Goal: Task Accomplishment & Management: Use online tool/utility

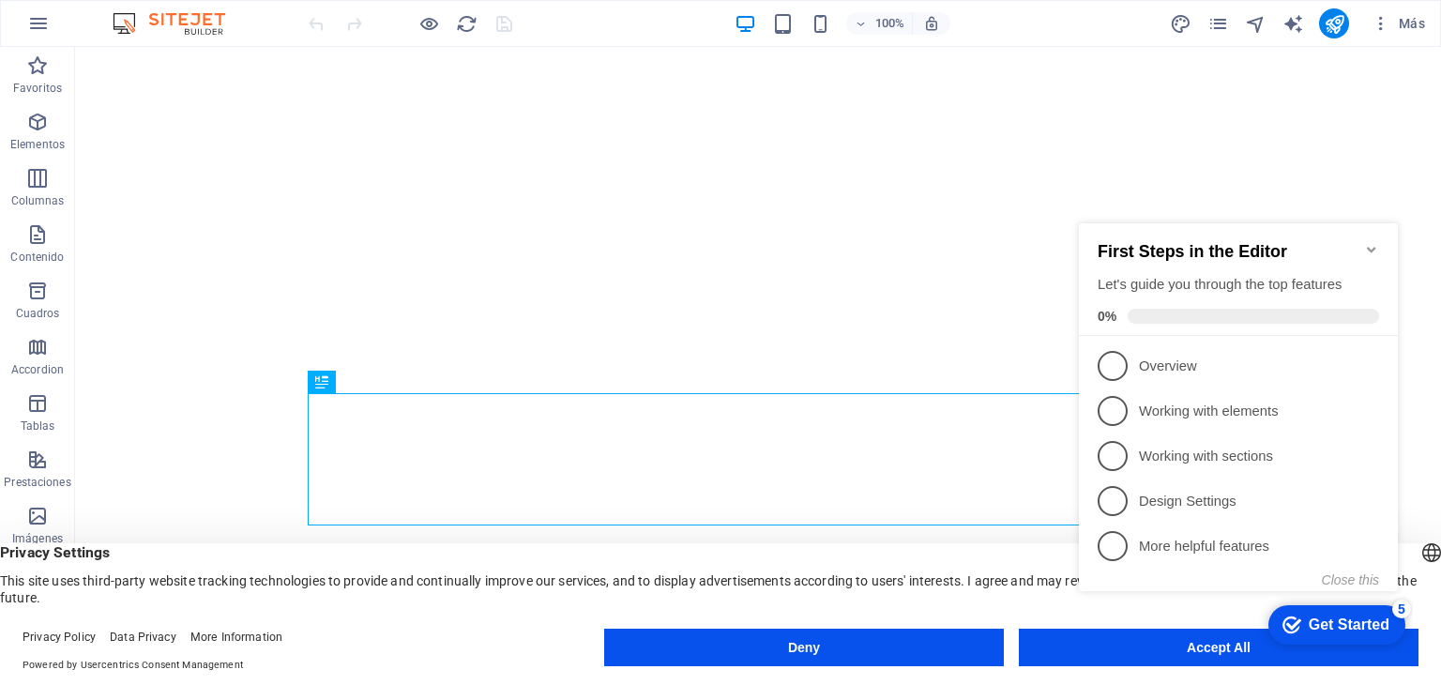
click div "checkmark Get Started 5 First Steps in the Editor Let's guide you through the t…"
click at [1374, 242] on icon "Minimize checklist" at bounding box center [1371, 249] width 15 height 15
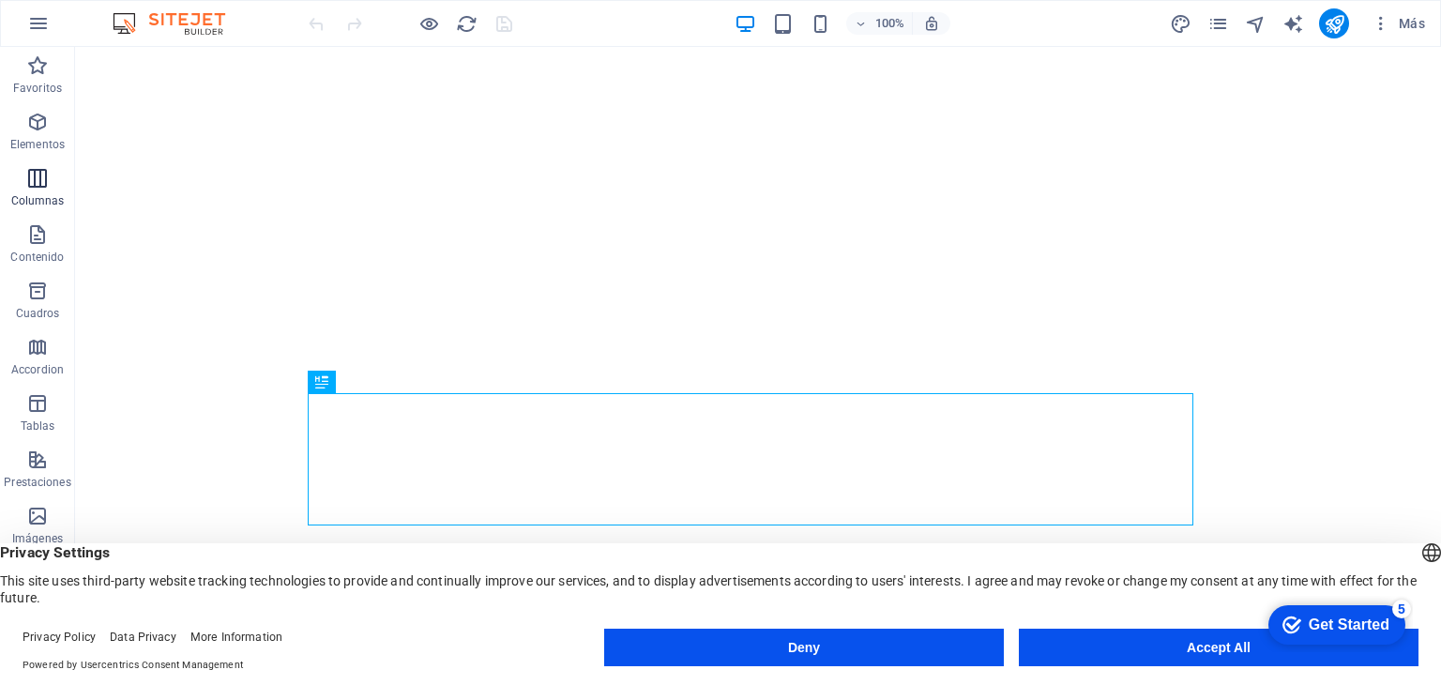
click at [34, 187] on icon "button" at bounding box center [37, 178] width 23 height 23
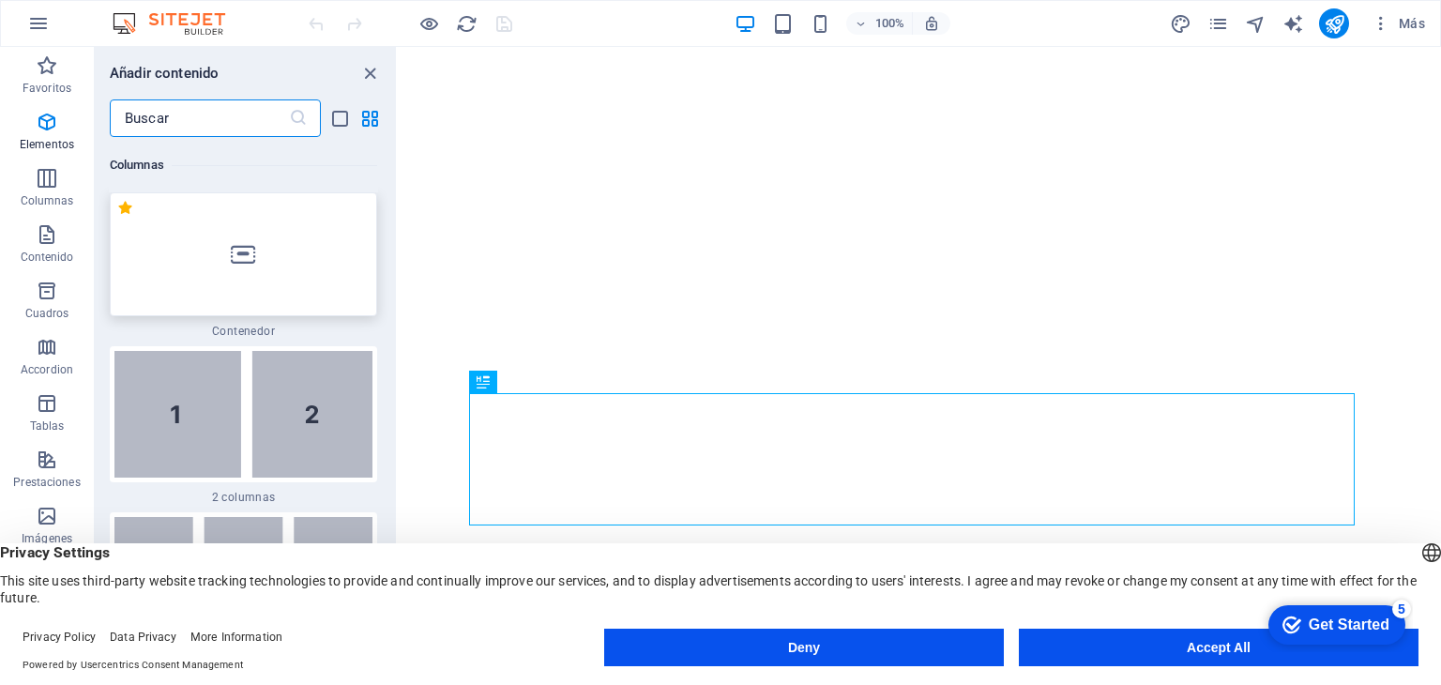
scroll to position [1083, 0]
click at [38, 296] on icon "button" at bounding box center [47, 291] width 23 height 23
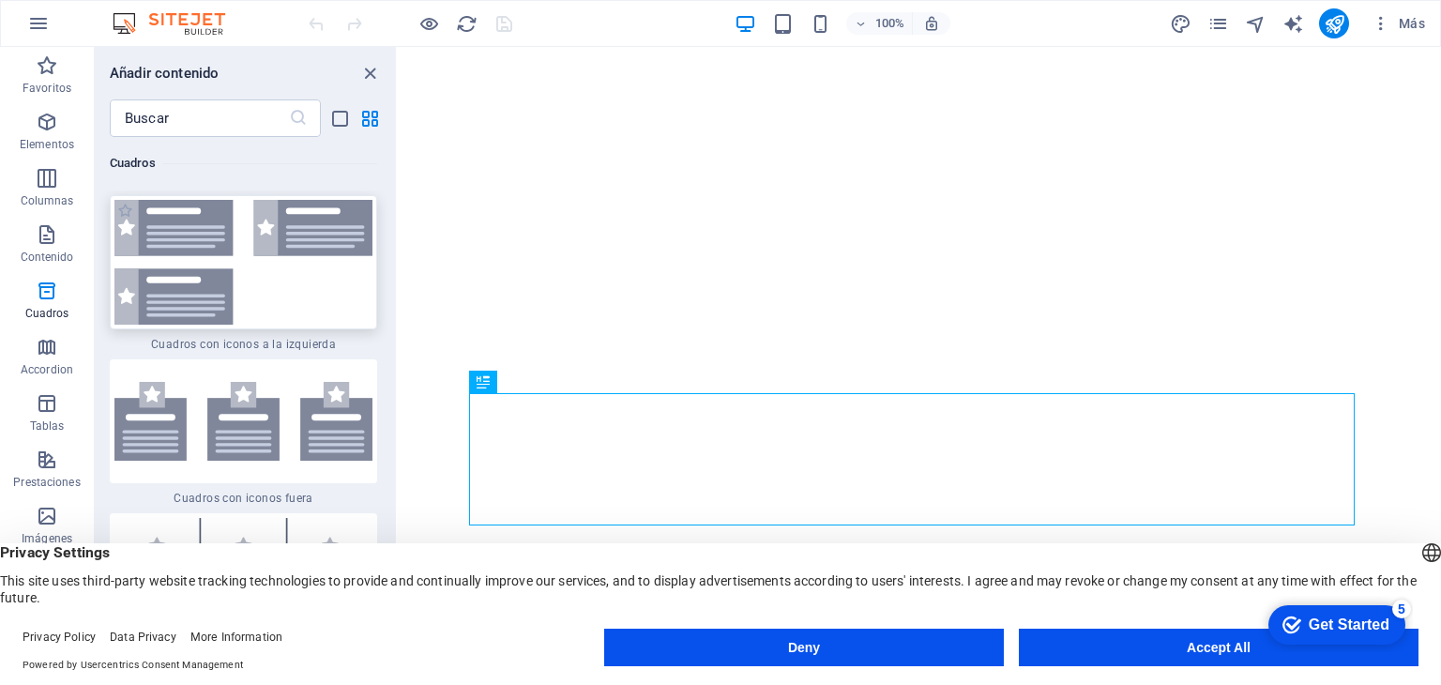
scroll to position [10612, 0]
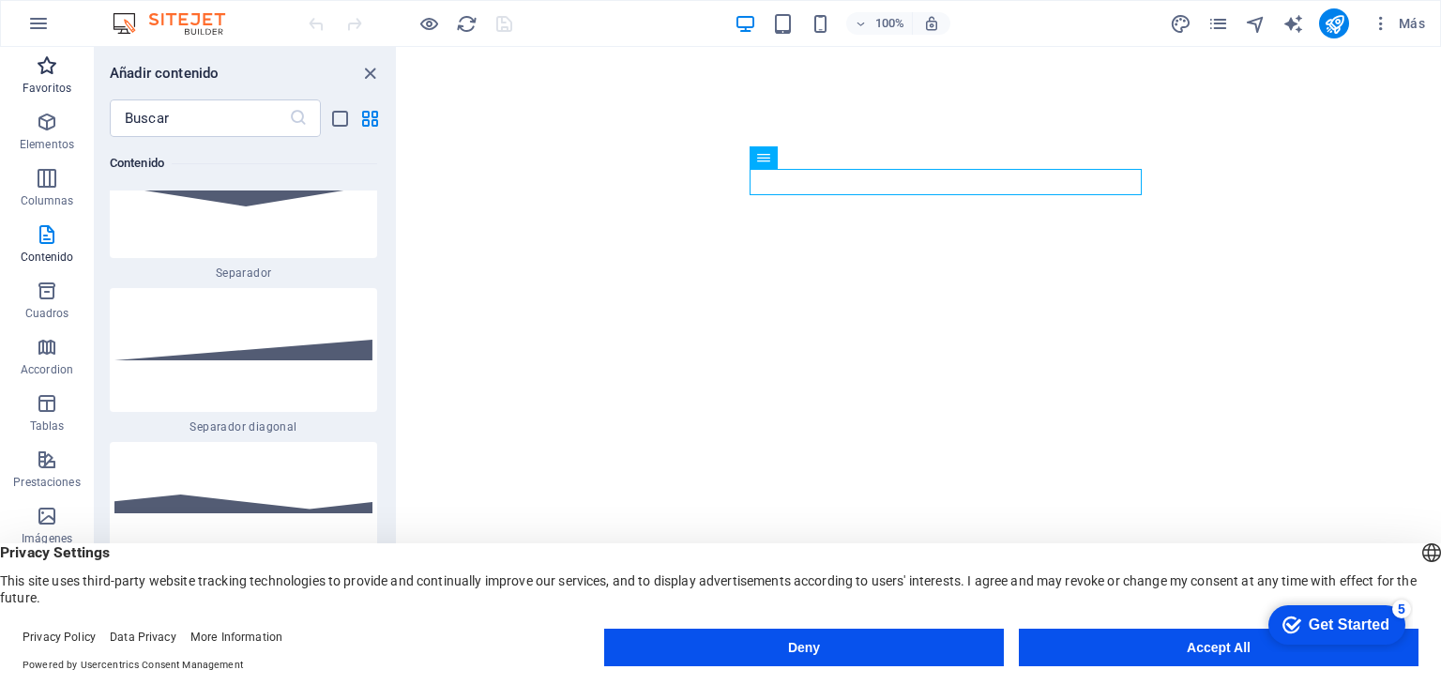
click at [49, 68] on icon "button" at bounding box center [47, 65] width 23 height 23
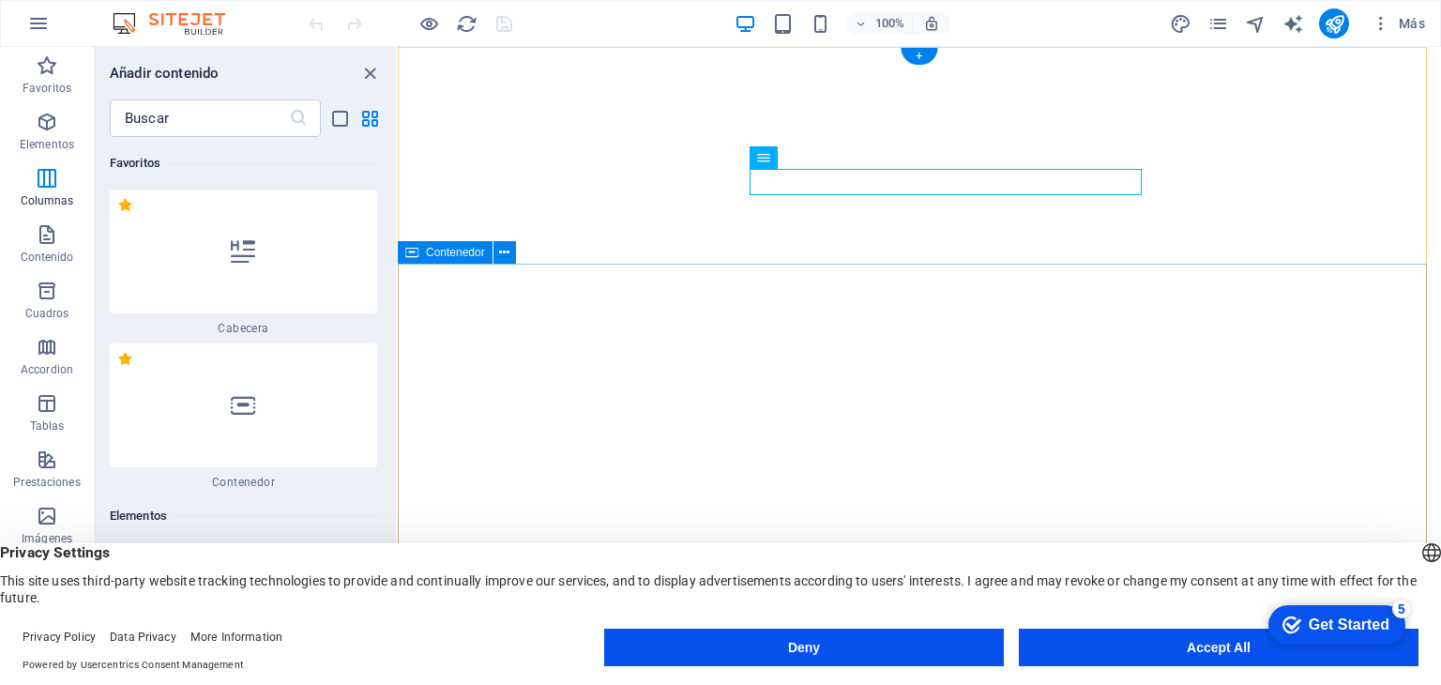
scroll to position [0, 0]
click at [34, 127] on span "Elementos" at bounding box center [47, 133] width 94 height 45
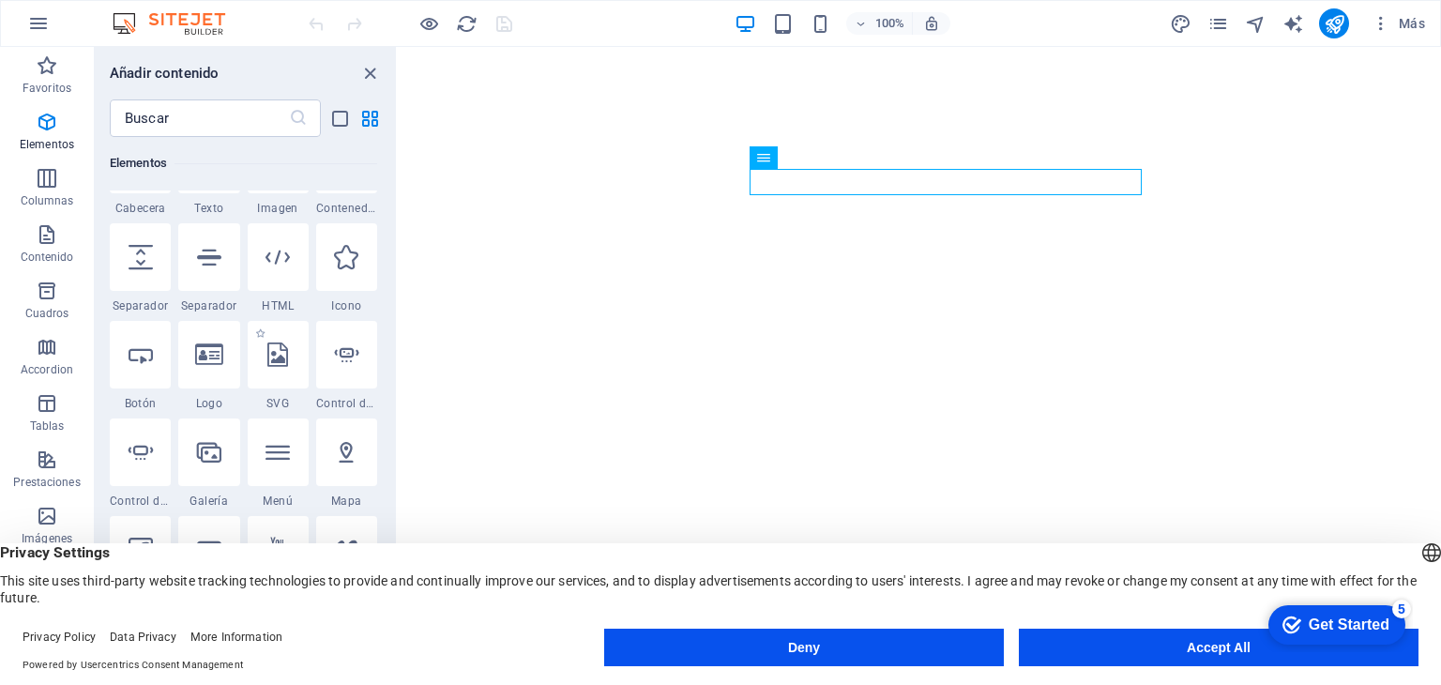
scroll to position [447, 0]
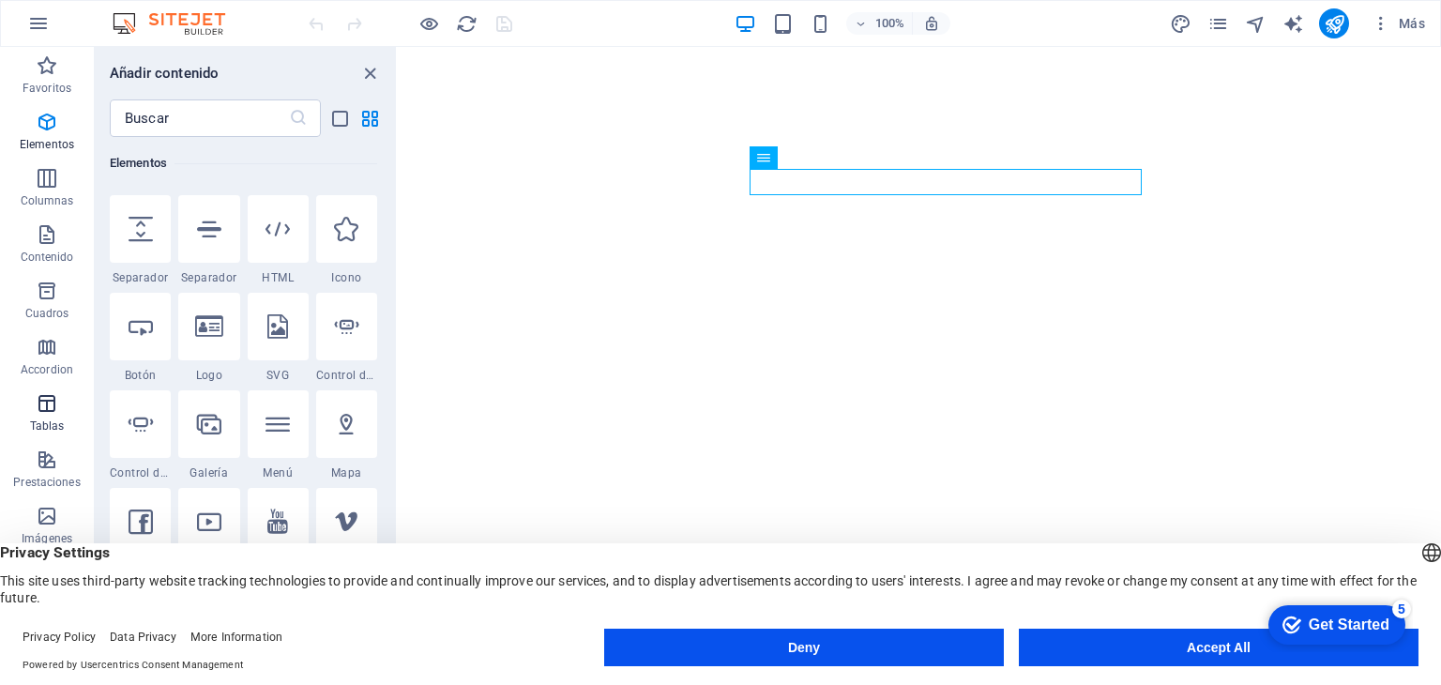
click at [58, 434] on span "Tablas" at bounding box center [47, 414] width 94 height 45
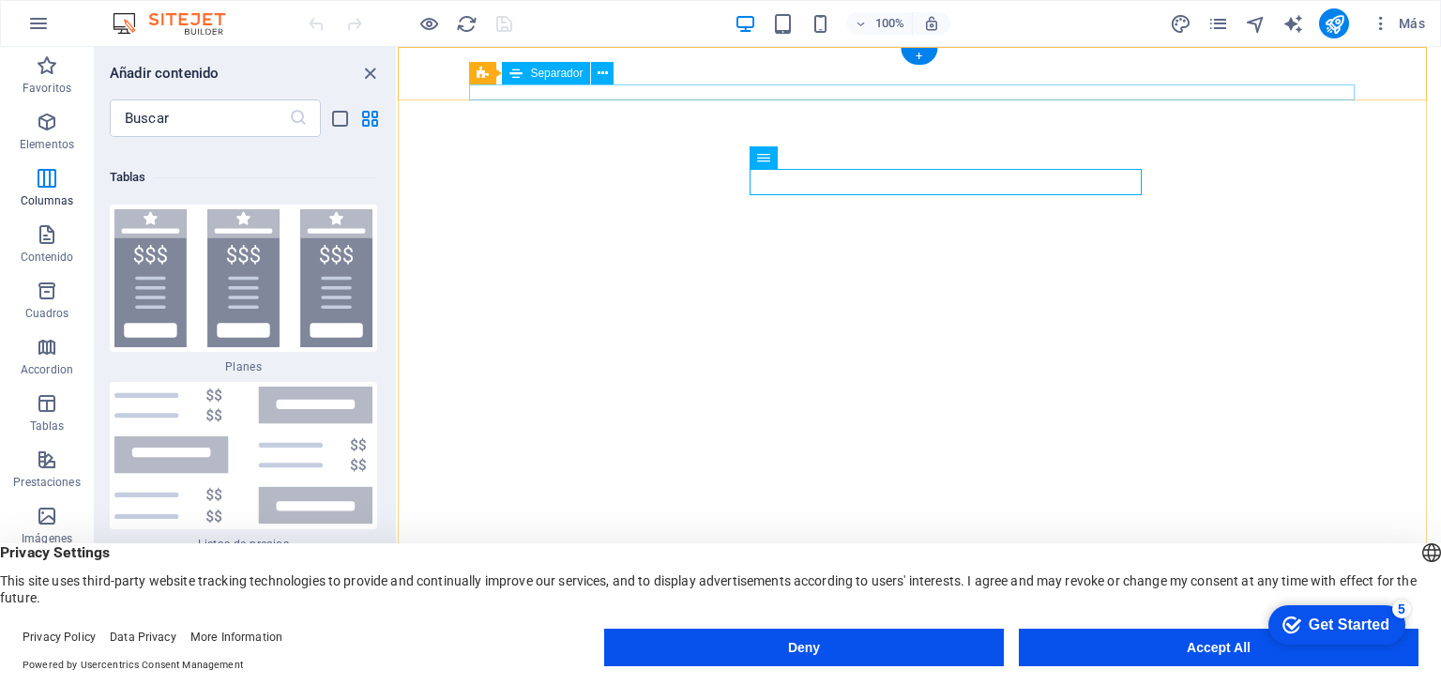
scroll to position [12691, 0]
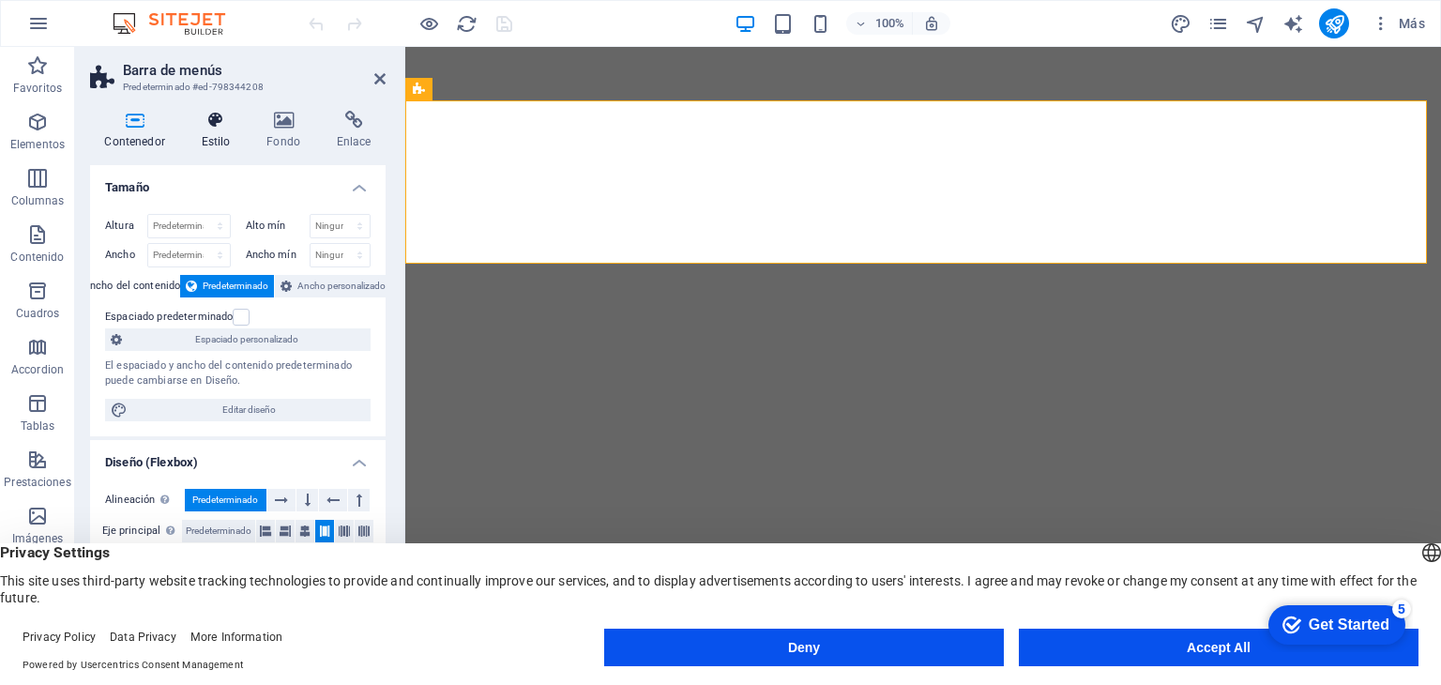
click at [233, 140] on h4 "Estilo" at bounding box center [220, 130] width 66 height 39
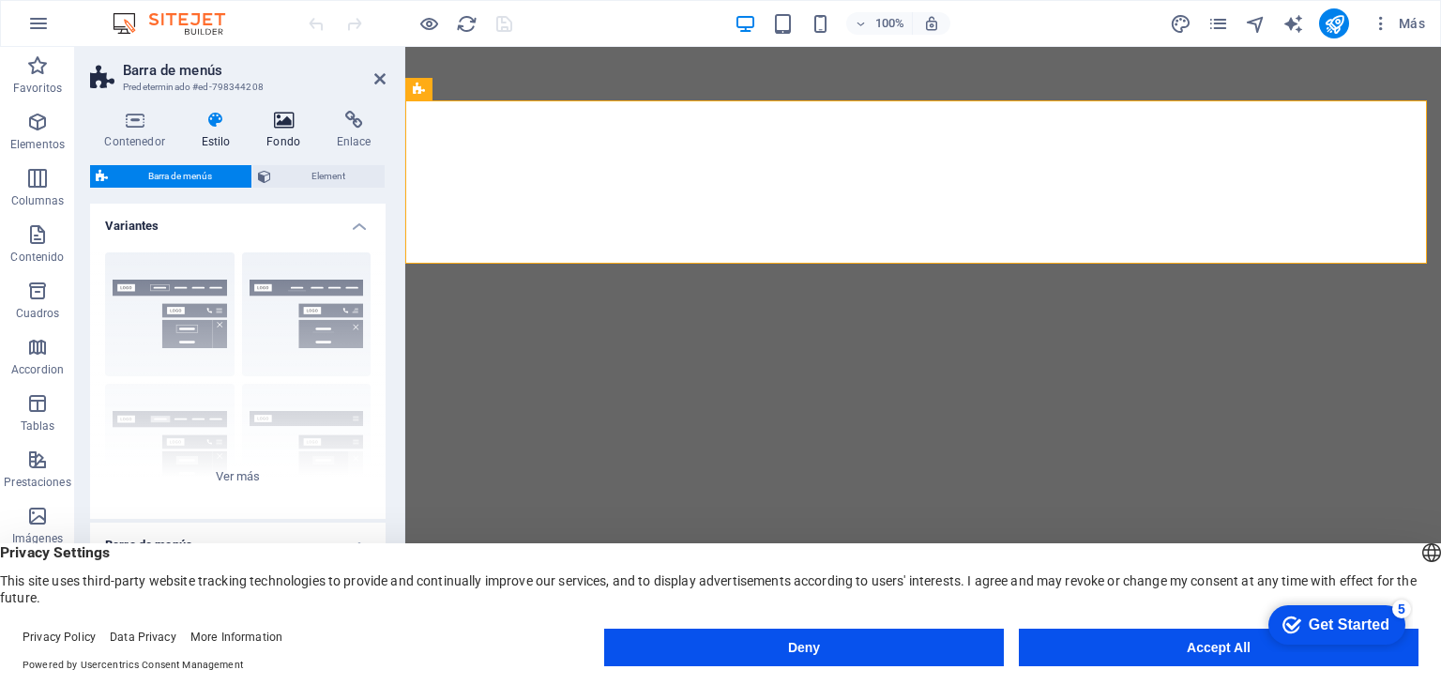
click at [278, 125] on icon at bounding box center [283, 120] width 63 height 19
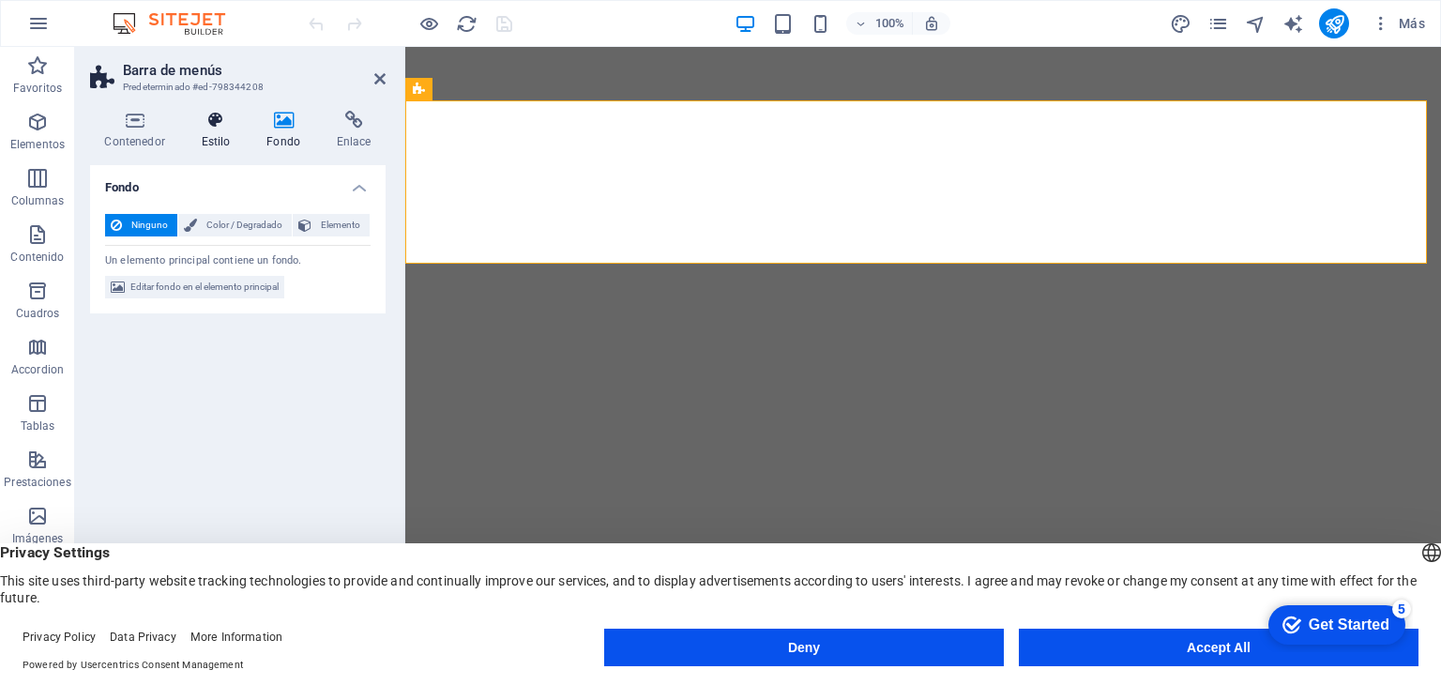
click at [222, 129] on icon at bounding box center [216, 120] width 58 height 19
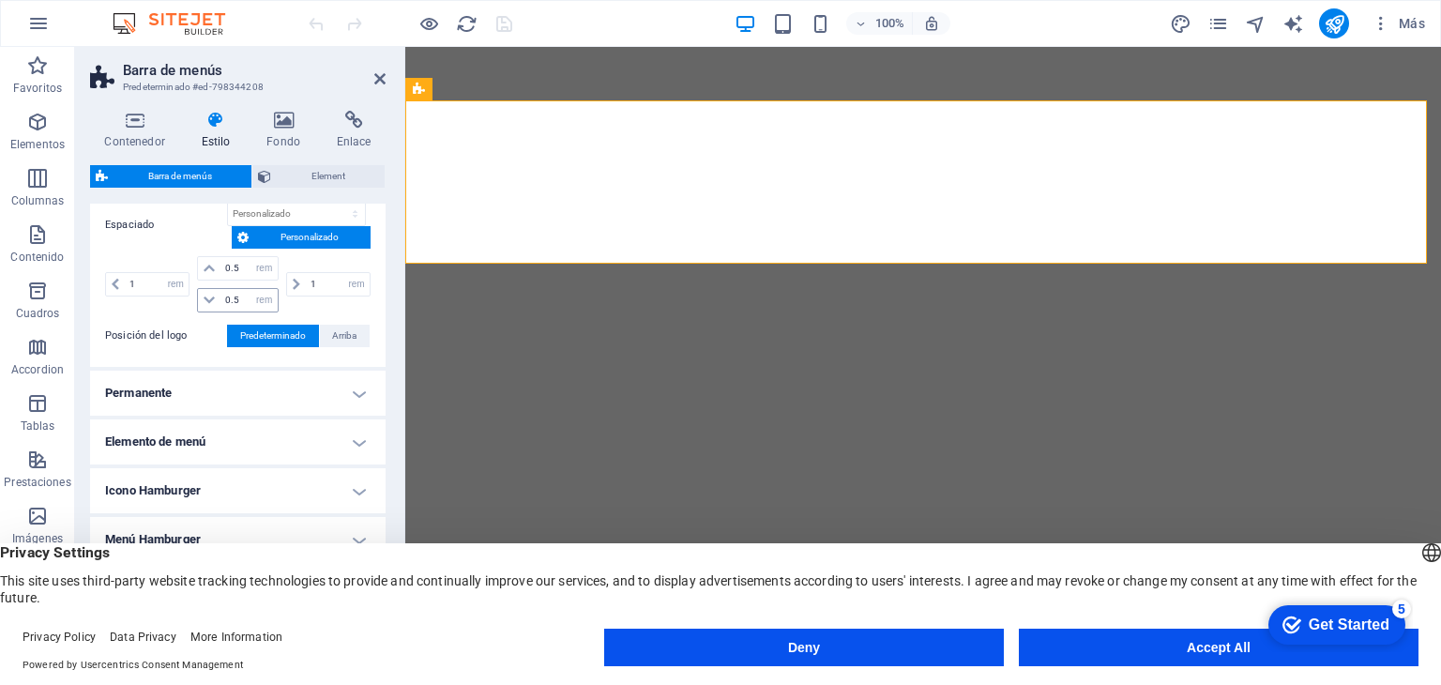
scroll to position [480, 0]
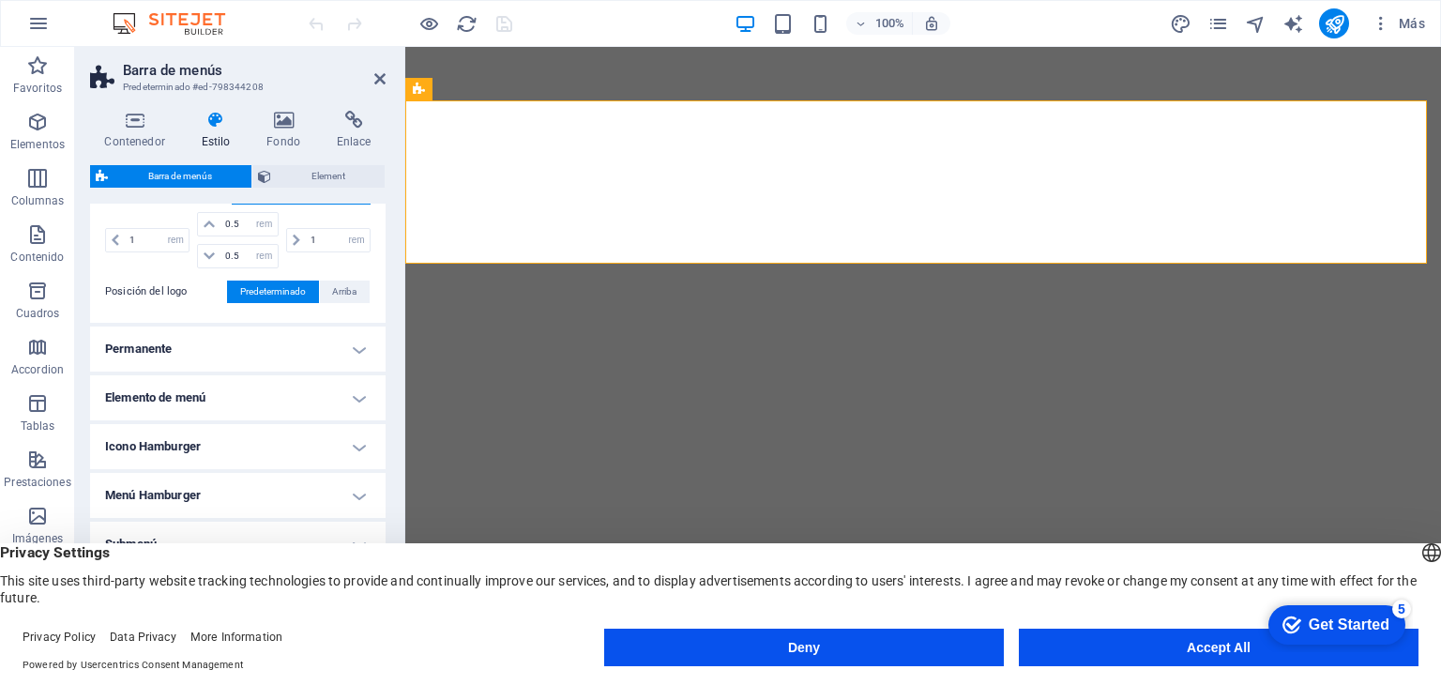
click at [238, 328] on h4 "Permanente" at bounding box center [238, 349] width 296 height 45
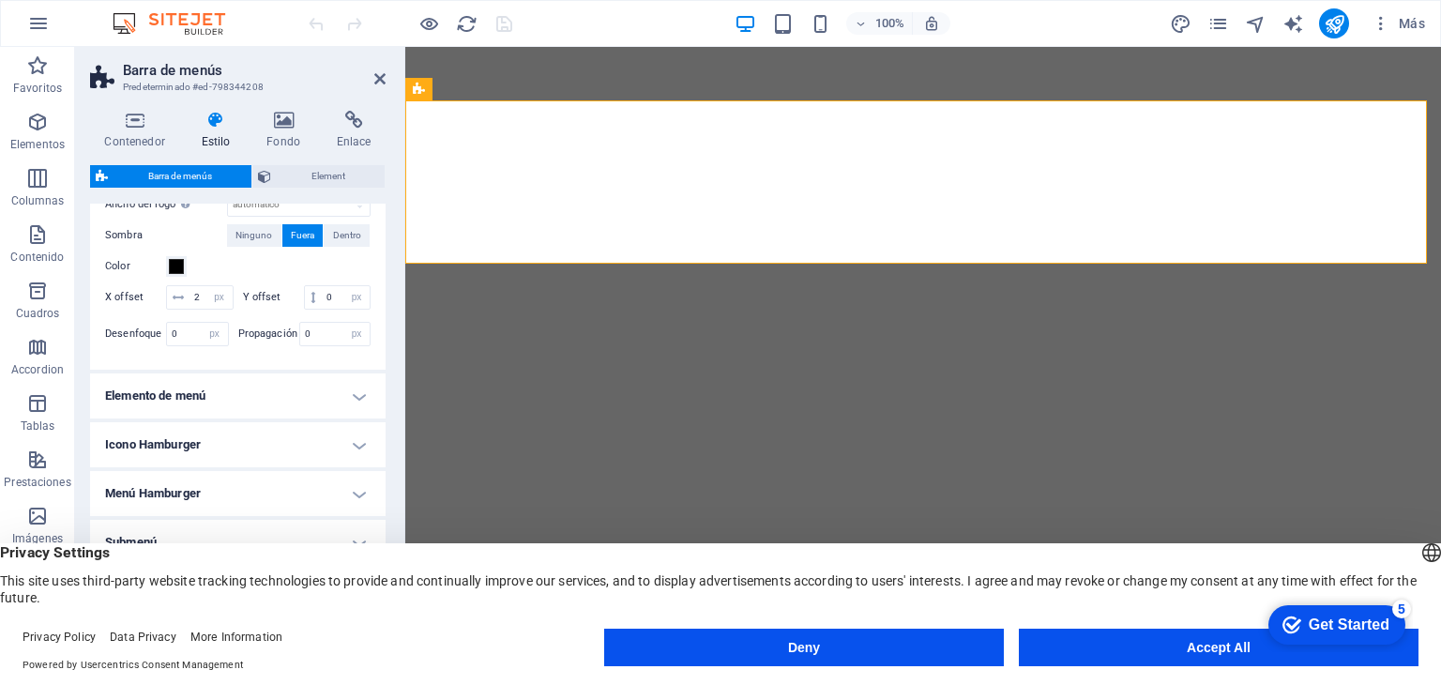
scroll to position [817, 0]
click at [289, 398] on h4 "Elemento de menú" at bounding box center [238, 395] width 296 height 45
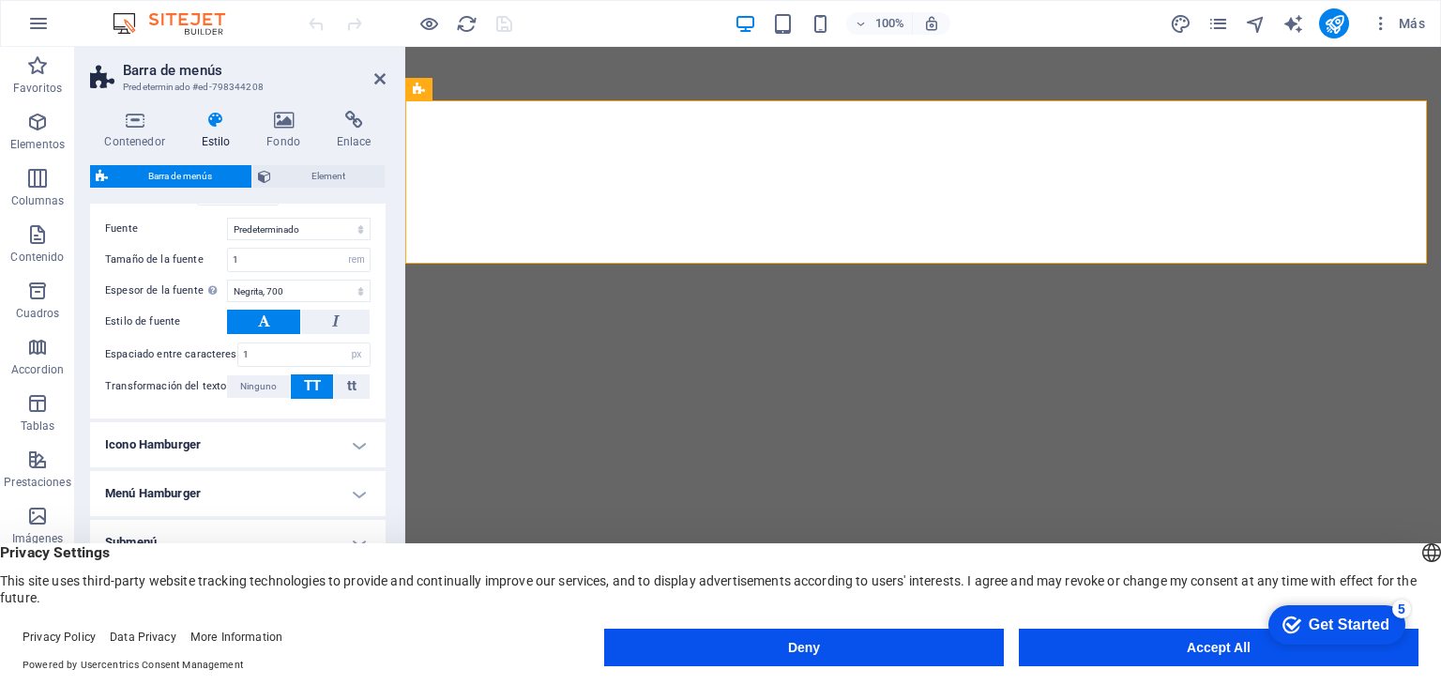
scroll to position [1504, 0]
click at [283, 448] on h4 "Icono Hamburger" at bounding box center [238, 444] width 296 height 45
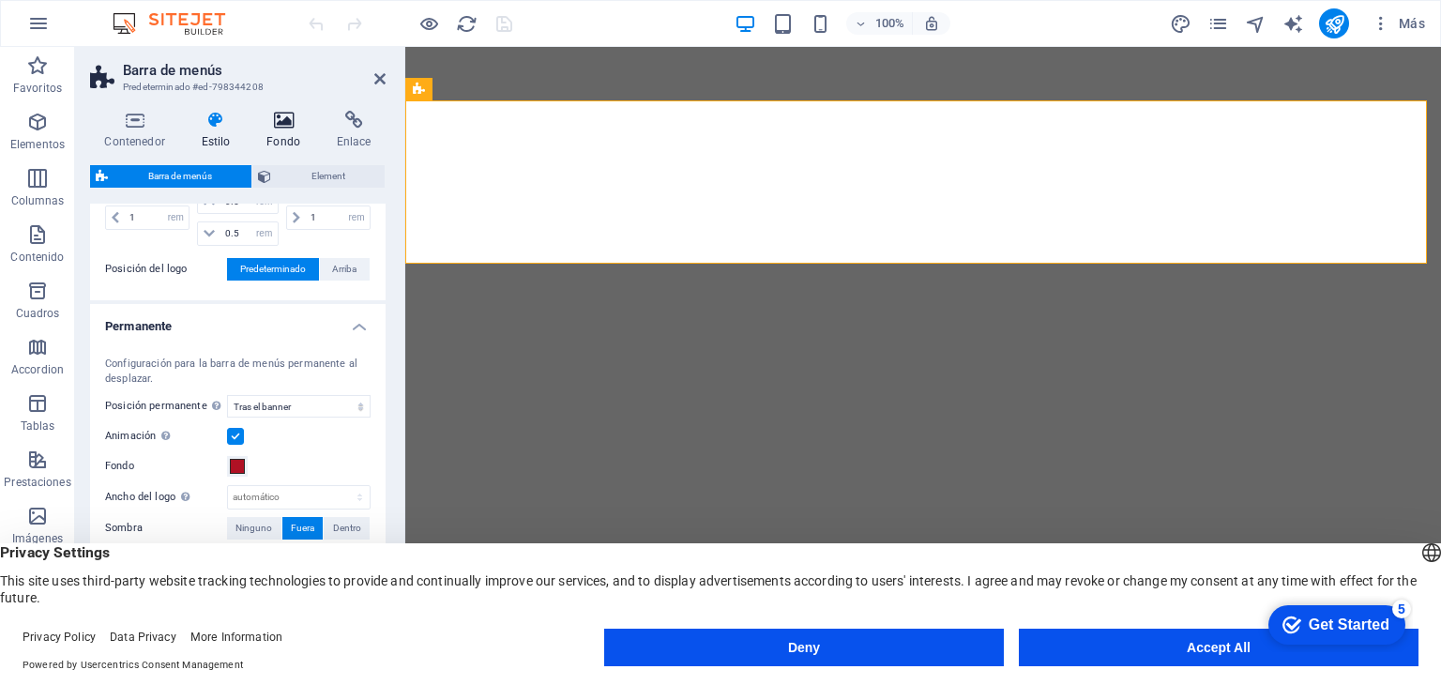
scroll to position [395, 0]
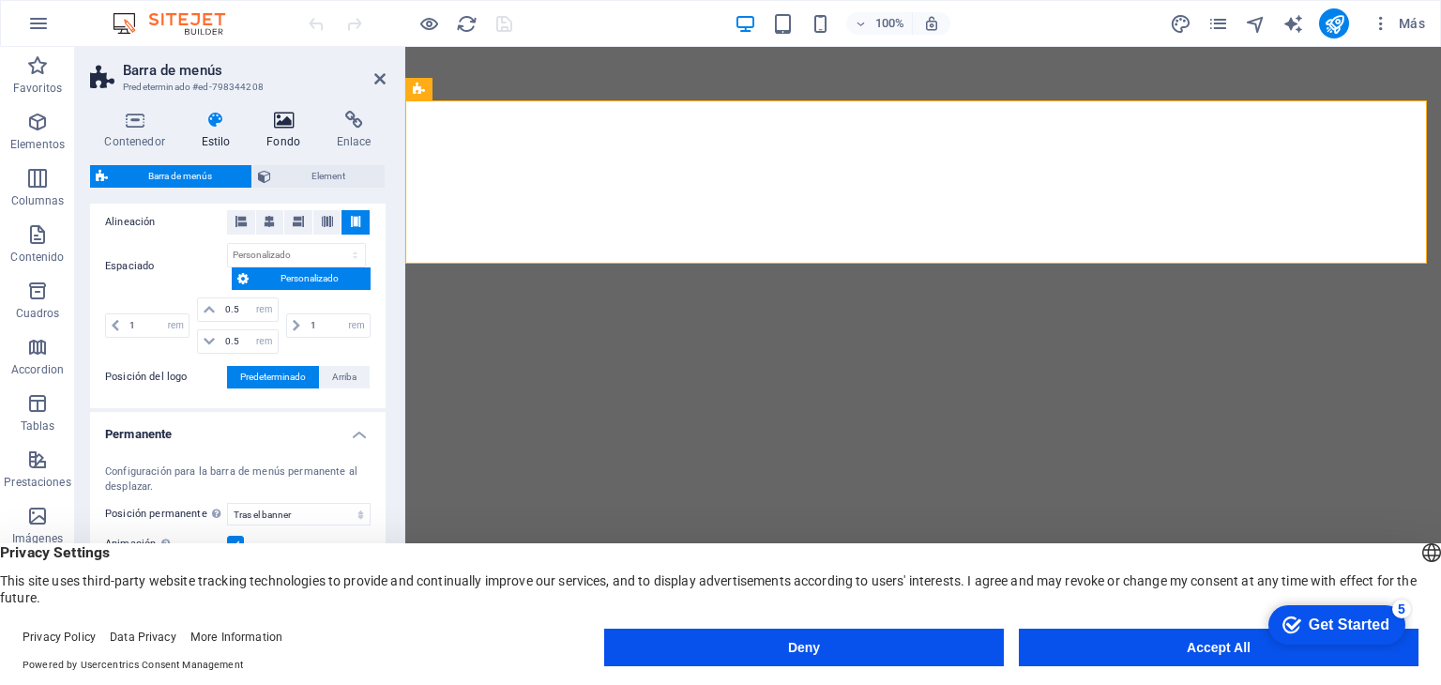
click at [288, 121] on icon at bounding box center [283, 120] width 63 height 19
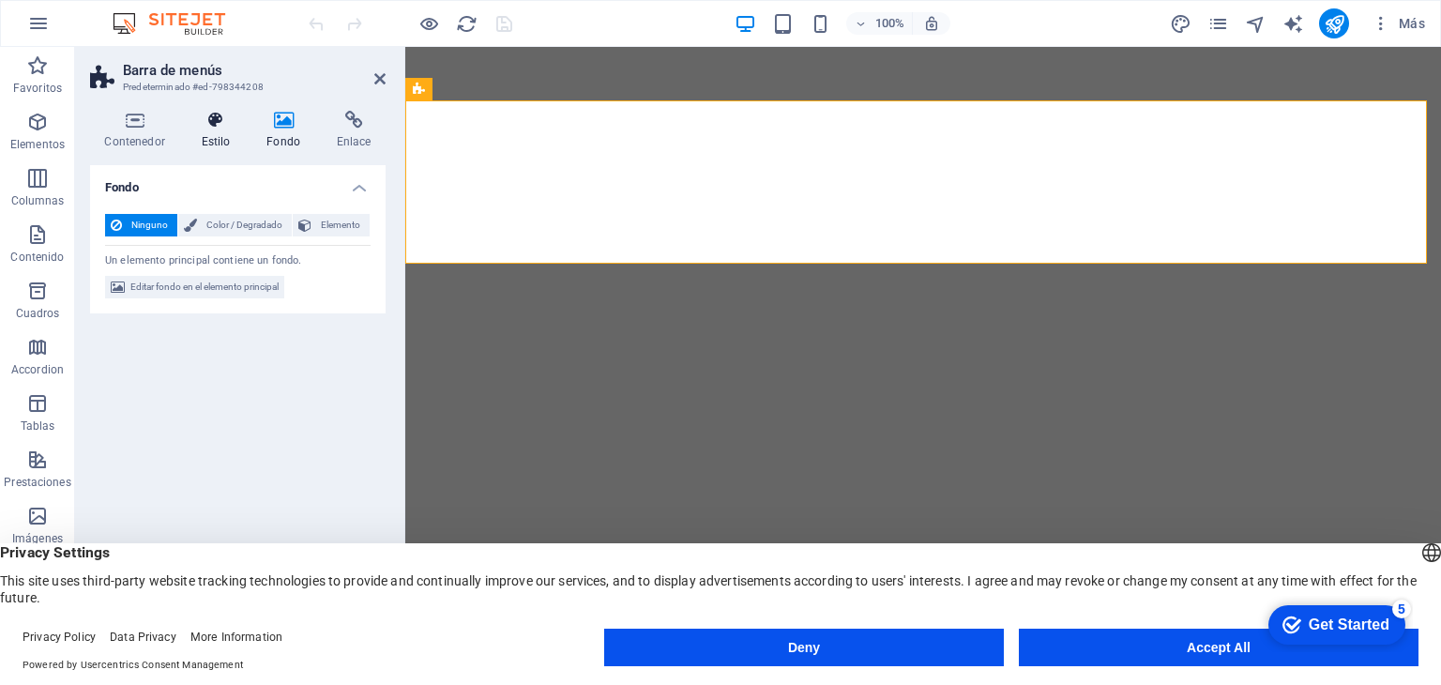
click at [222, 131] on h4 "Estilo" at bounding box center [220, 130] width 66 height 39
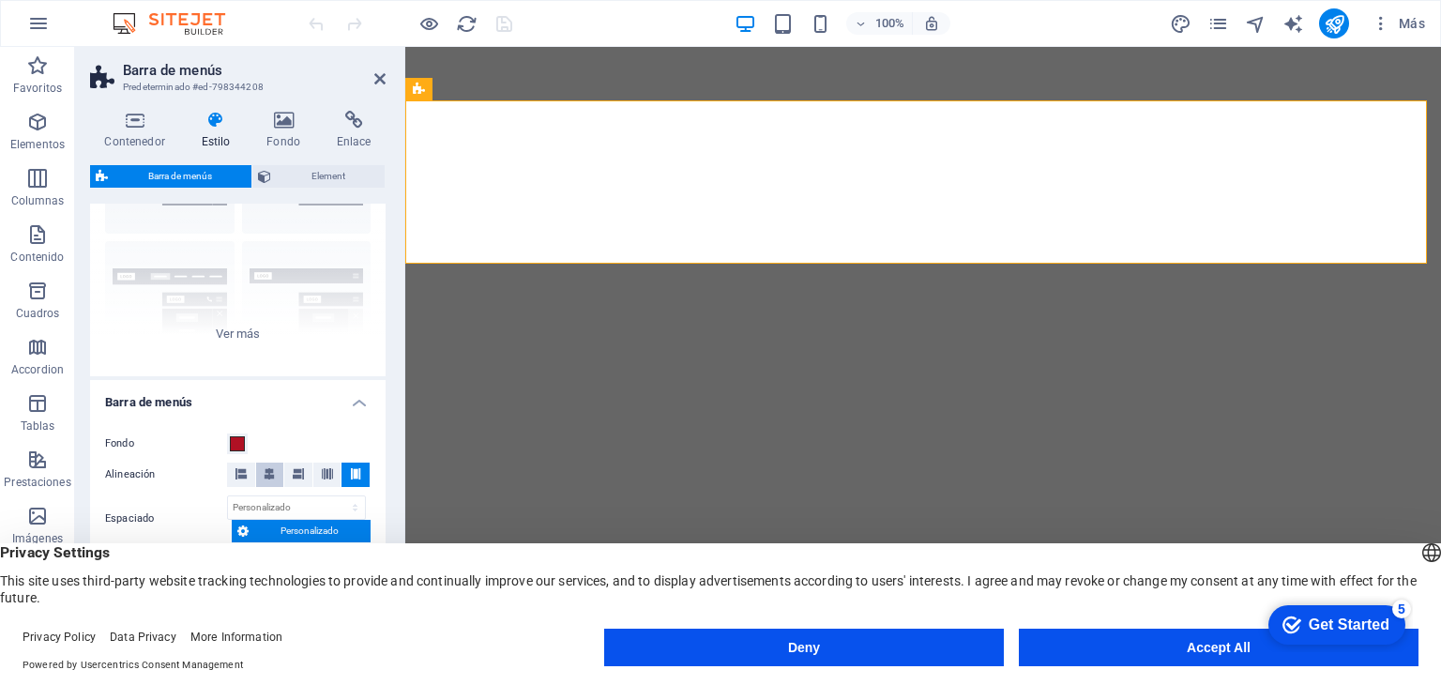
scroll to position [207, 0]
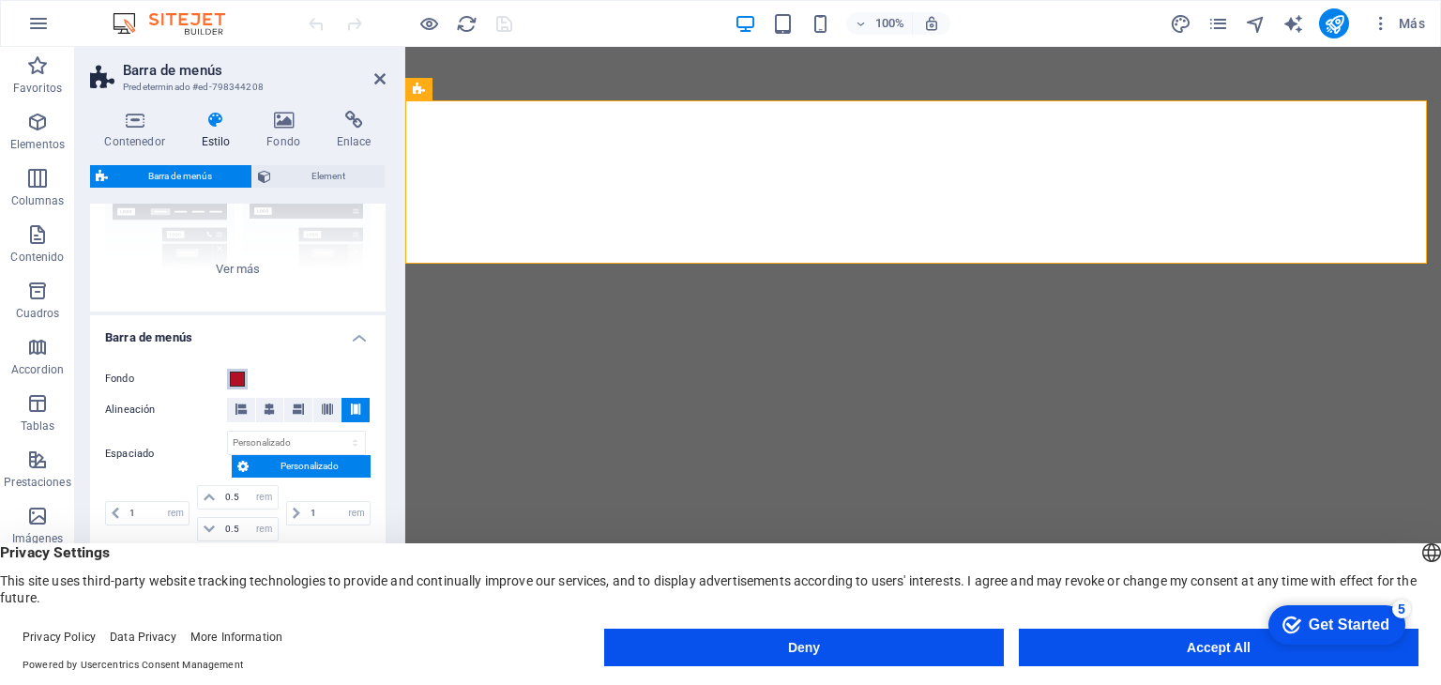
click at [236, 384] on span at bounding box center [237, 379] width 15 height 15
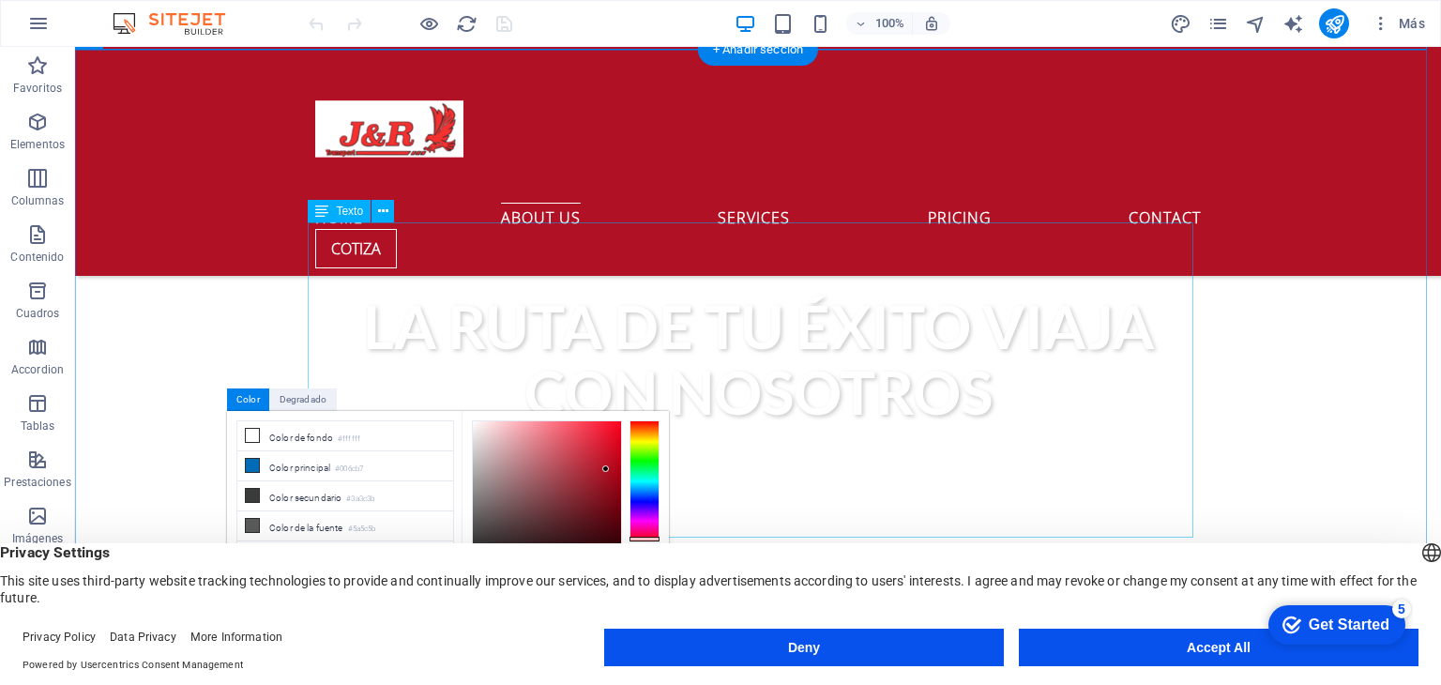
scroll to position [938, 0]
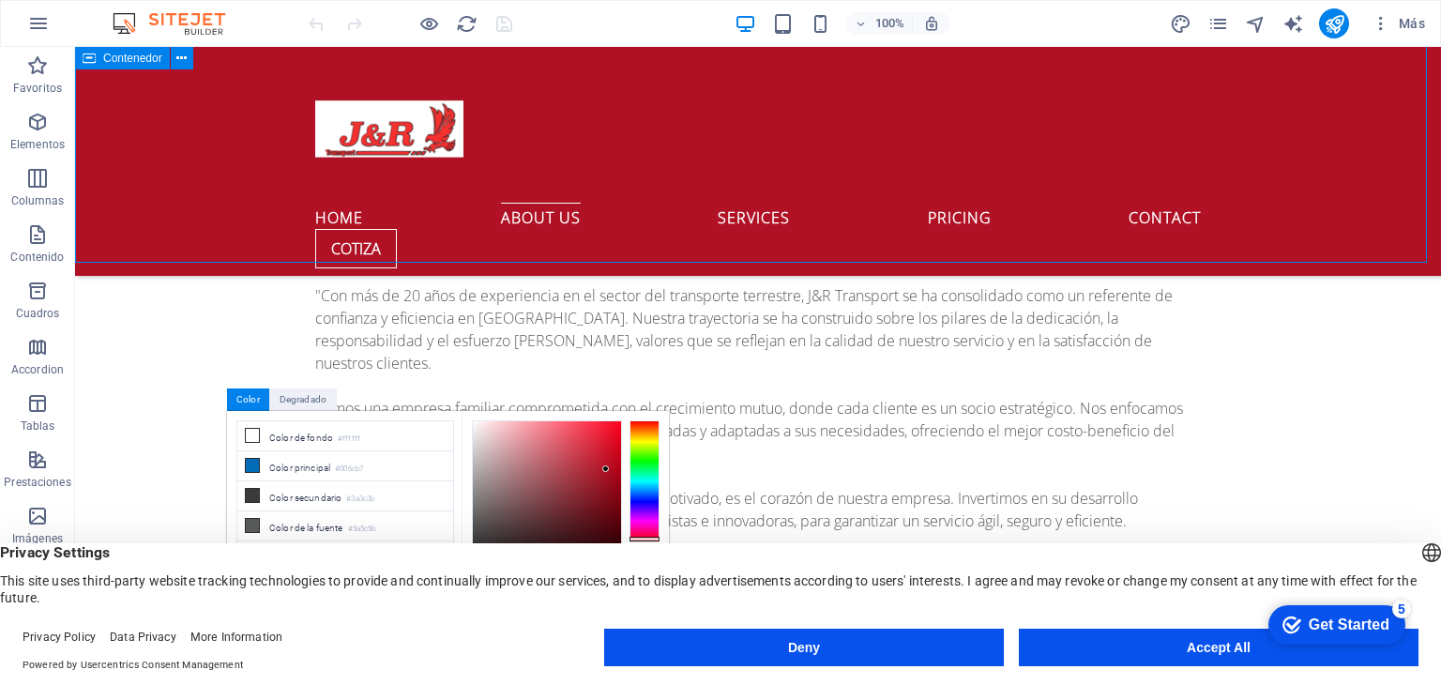
scroll to position [1408, 0]
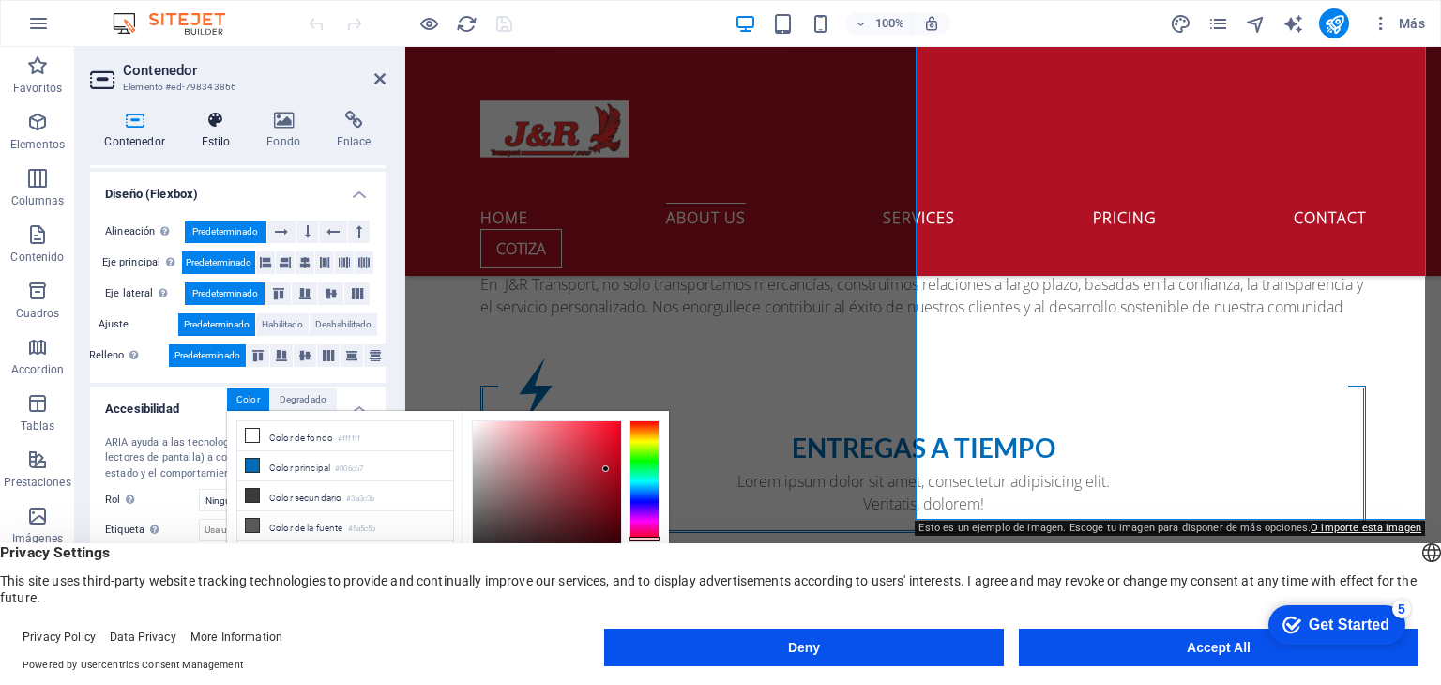
scroll to position [305, 0]
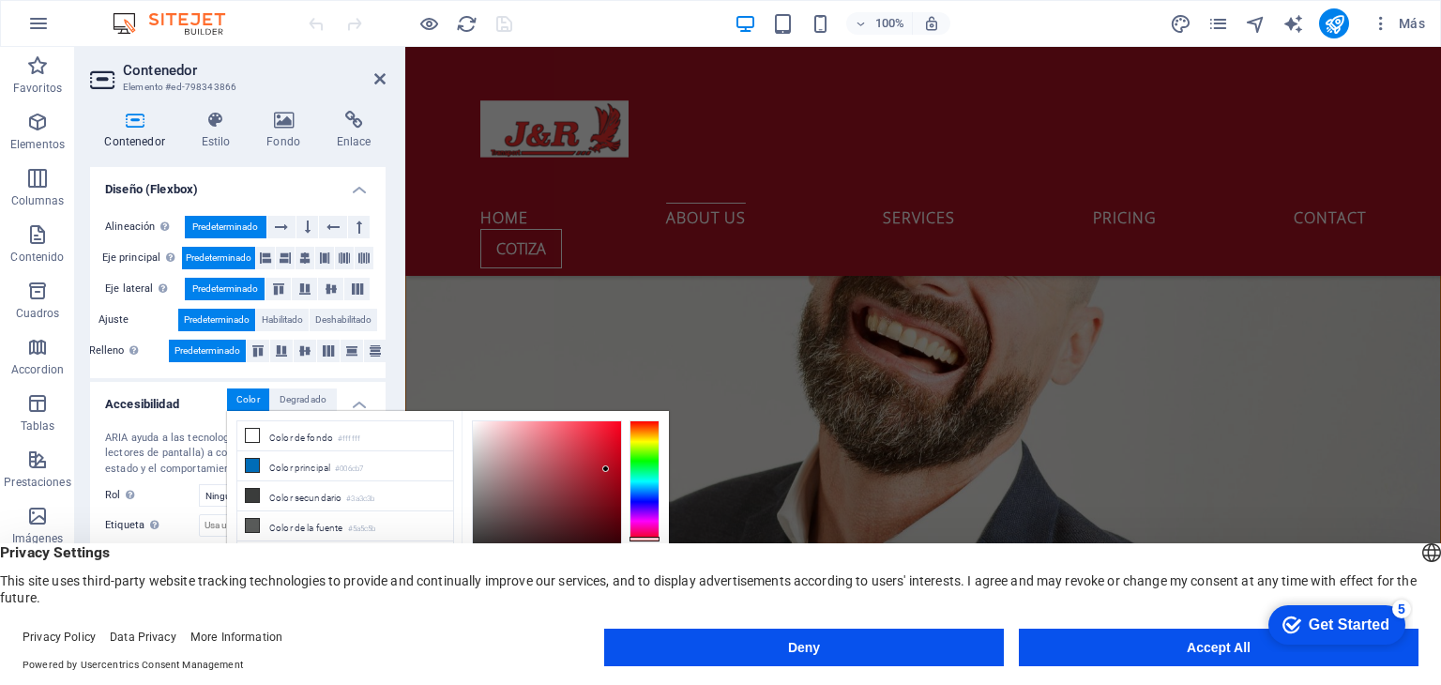
scroll to position [2721, 0]
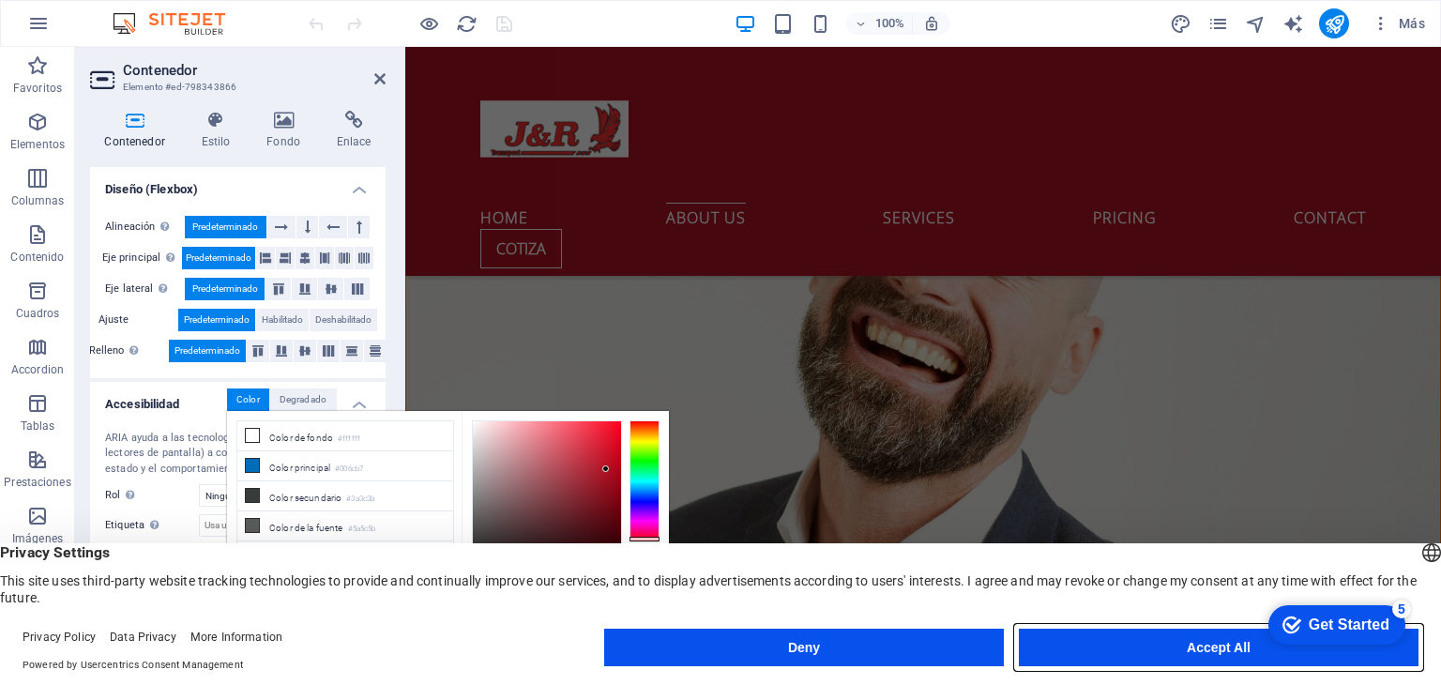
click at [1099, 632] on button "Accept All" at bounding box center [1219, 648] width 400 height 38
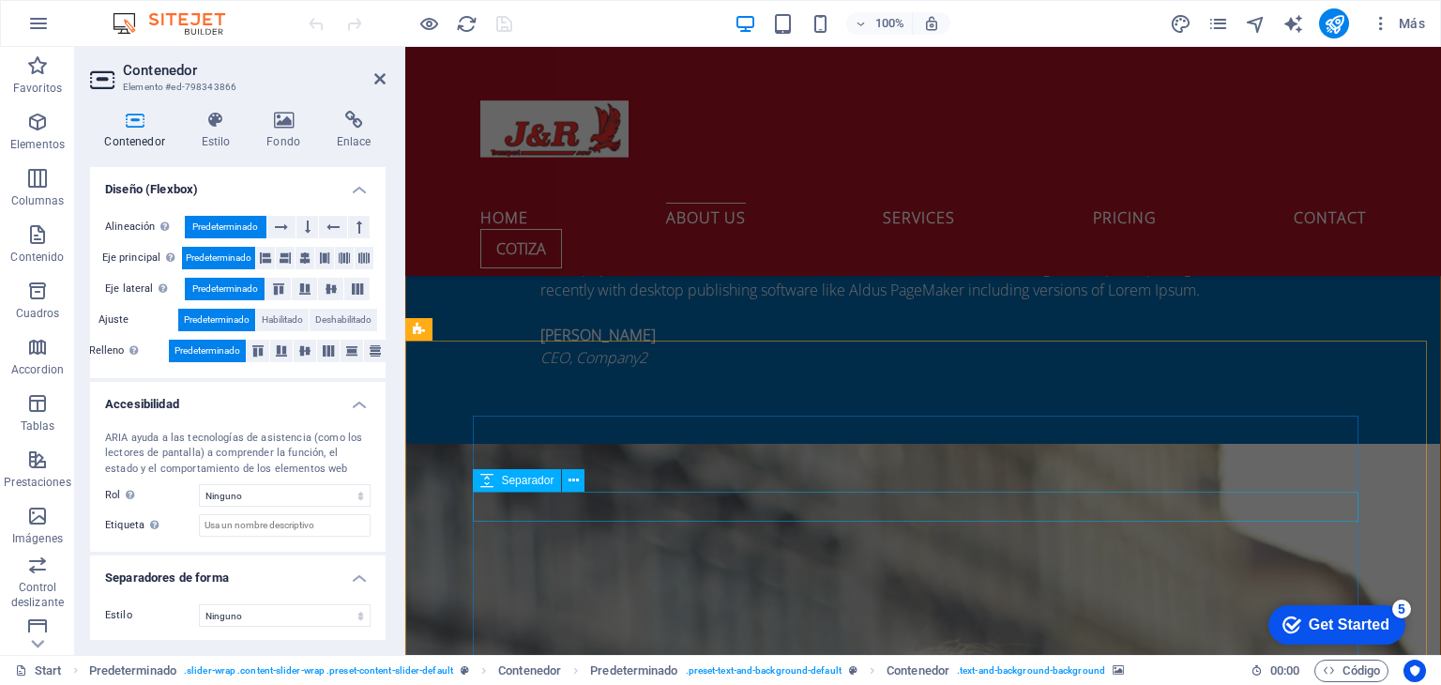
scroll to position [3378, 0]
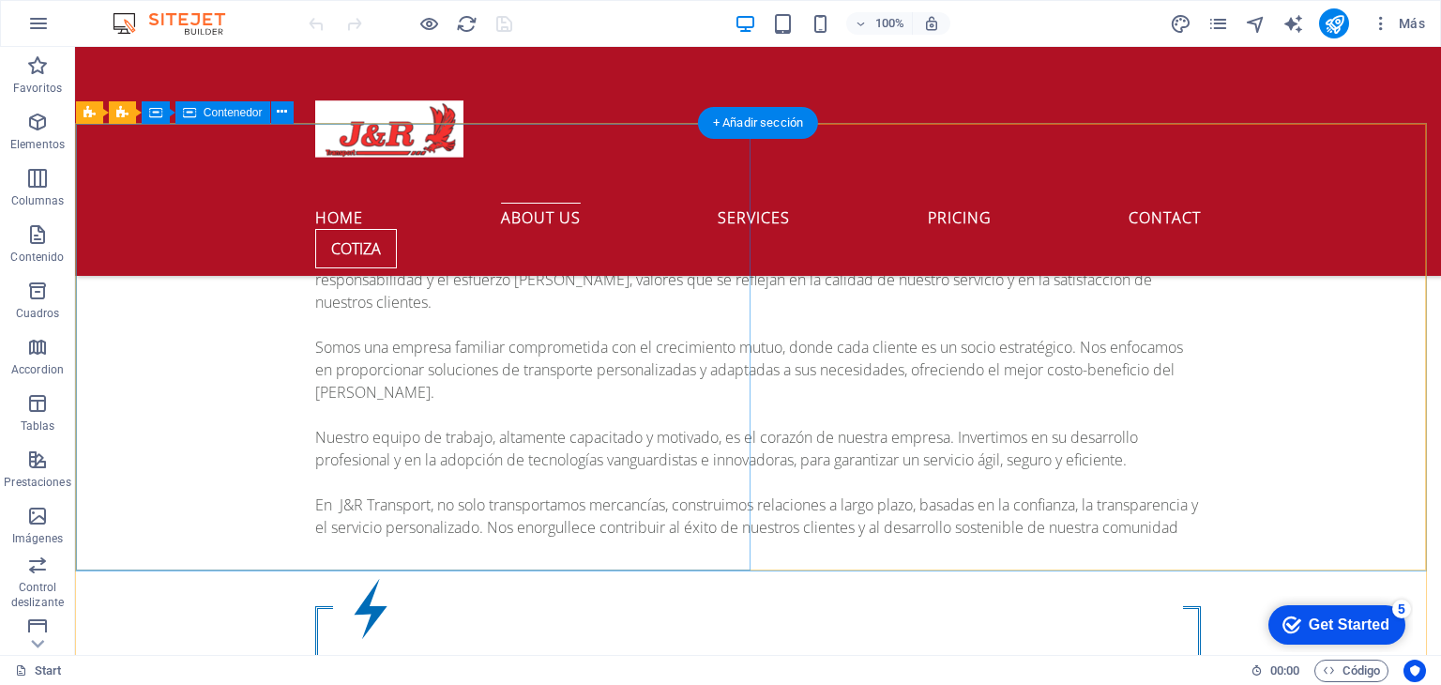
scroll to position [1186, 0]
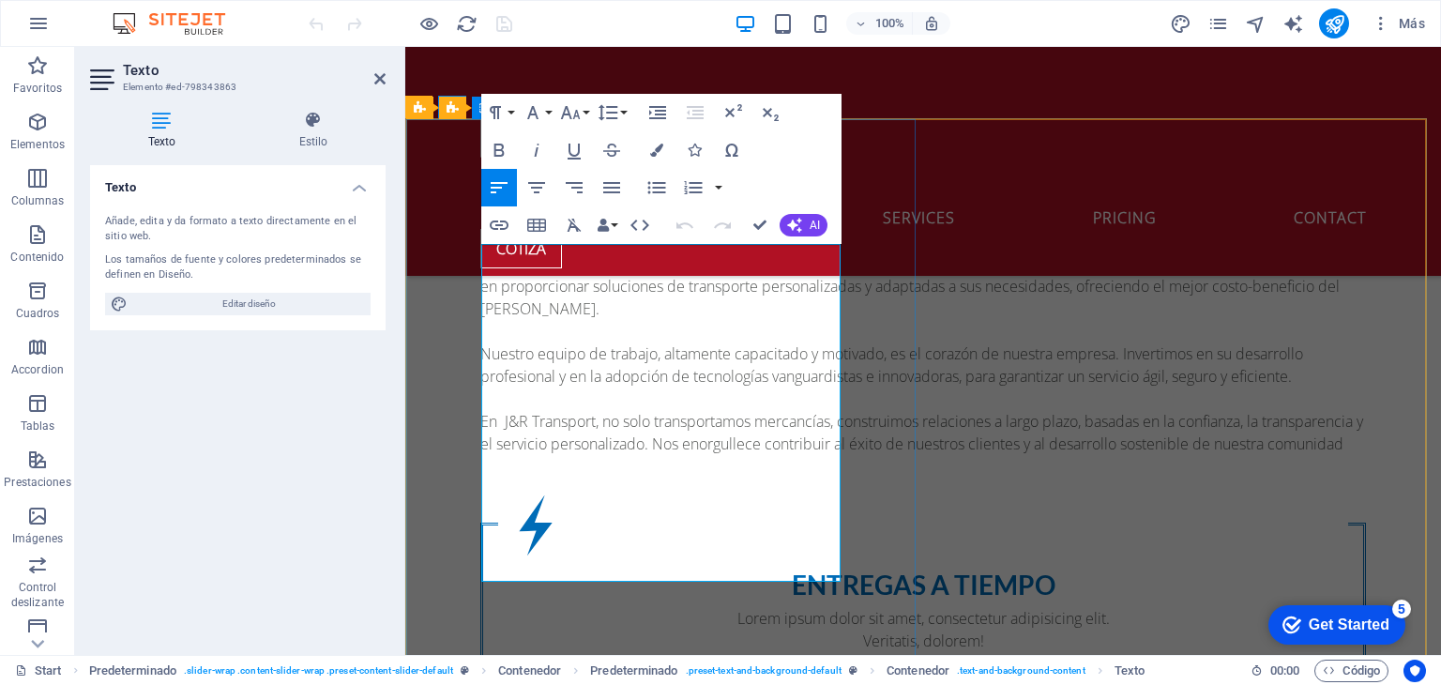
scroll to position [1374, 0]
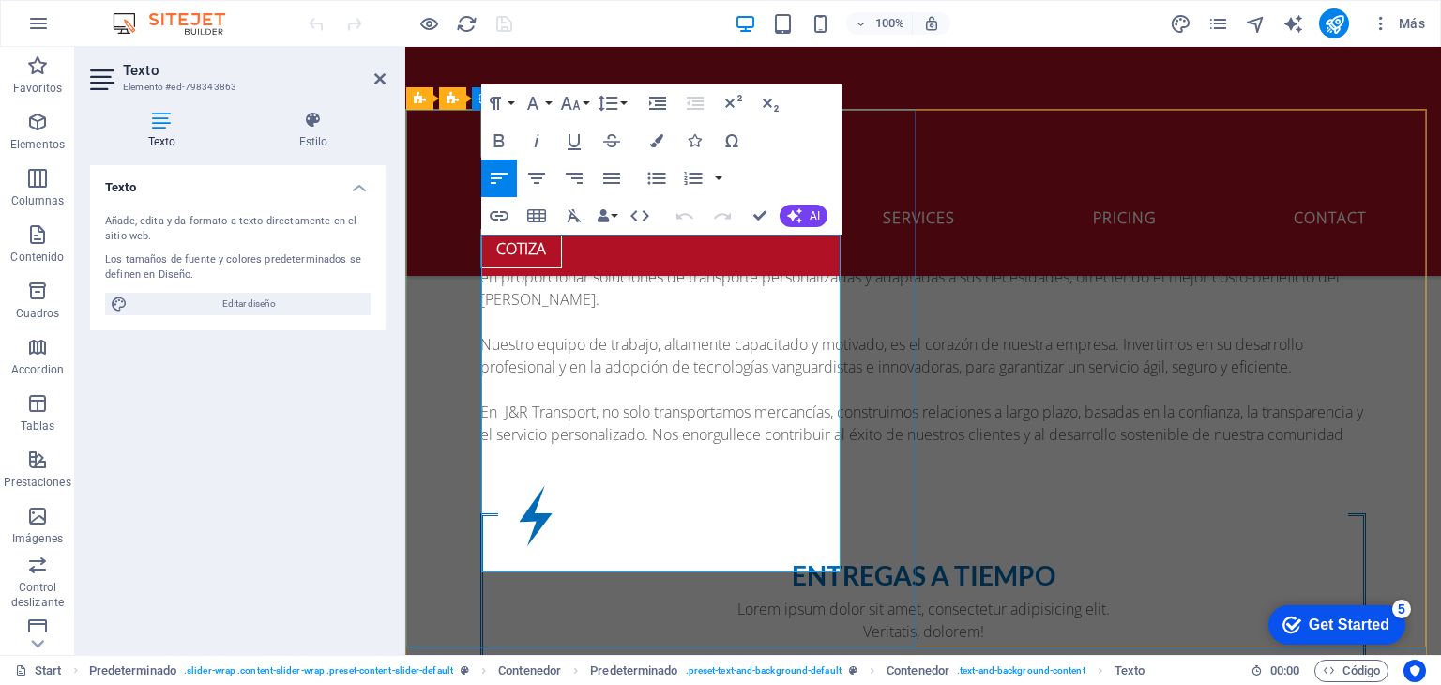
drag, startPoint x: 607, startPoint y: 554, endPoint x: 476, endPoint y: 249, distance: 332.1
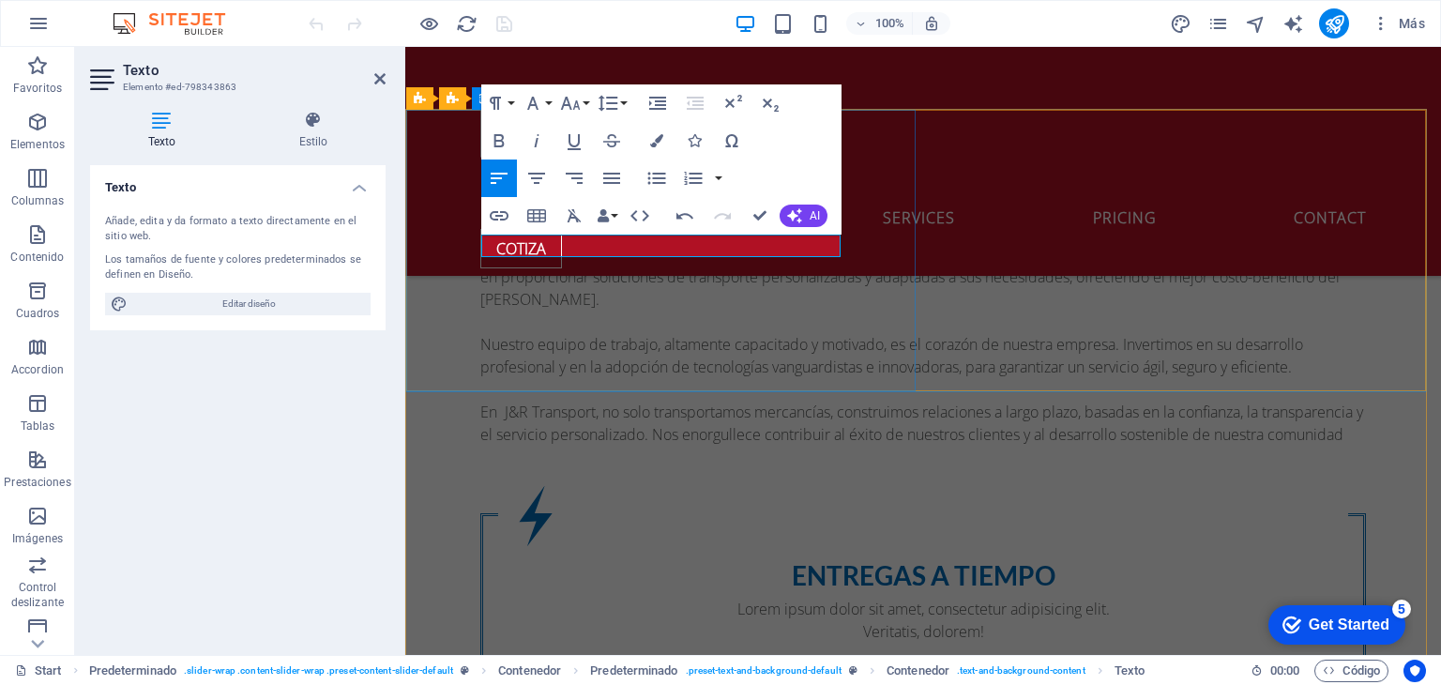
drag, startPoint x: 1059, startPoint y: 515, endPoint x: 1391, endPoint y: 515, distance: 331.3
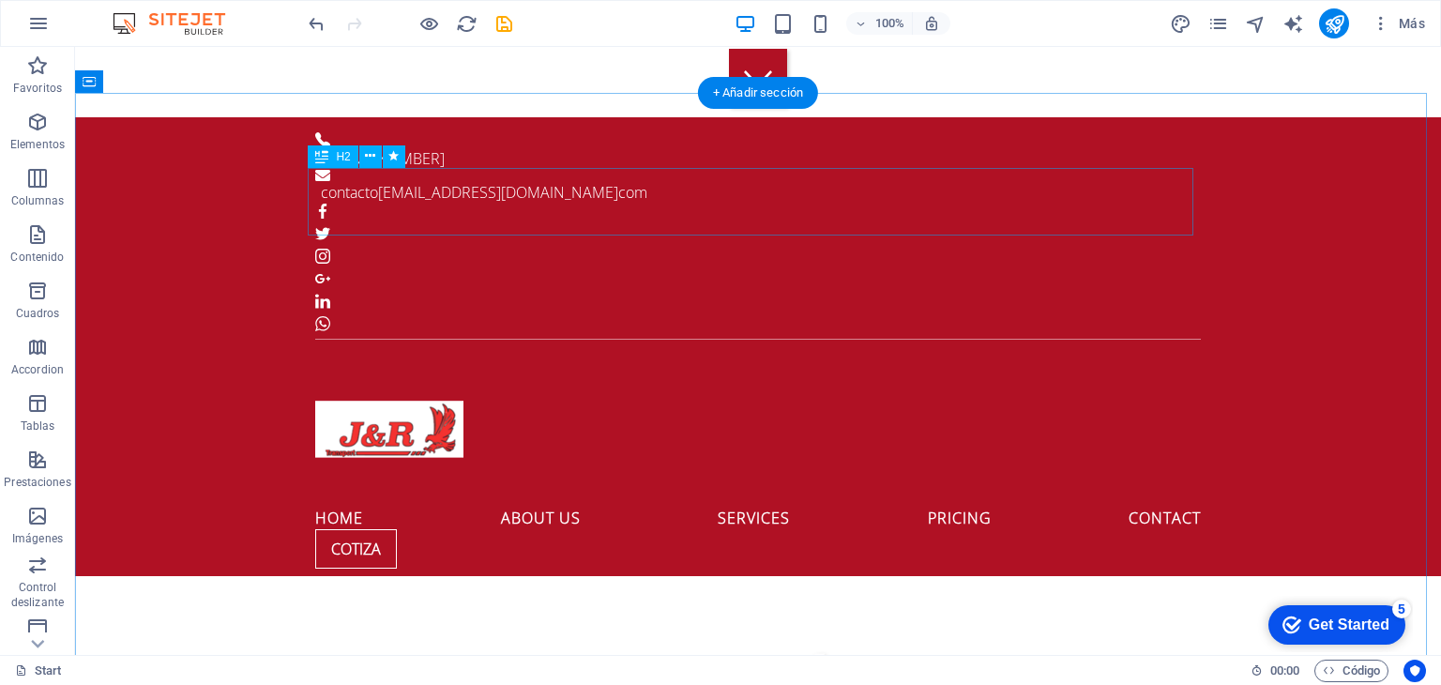
scroll to position [563, 0]
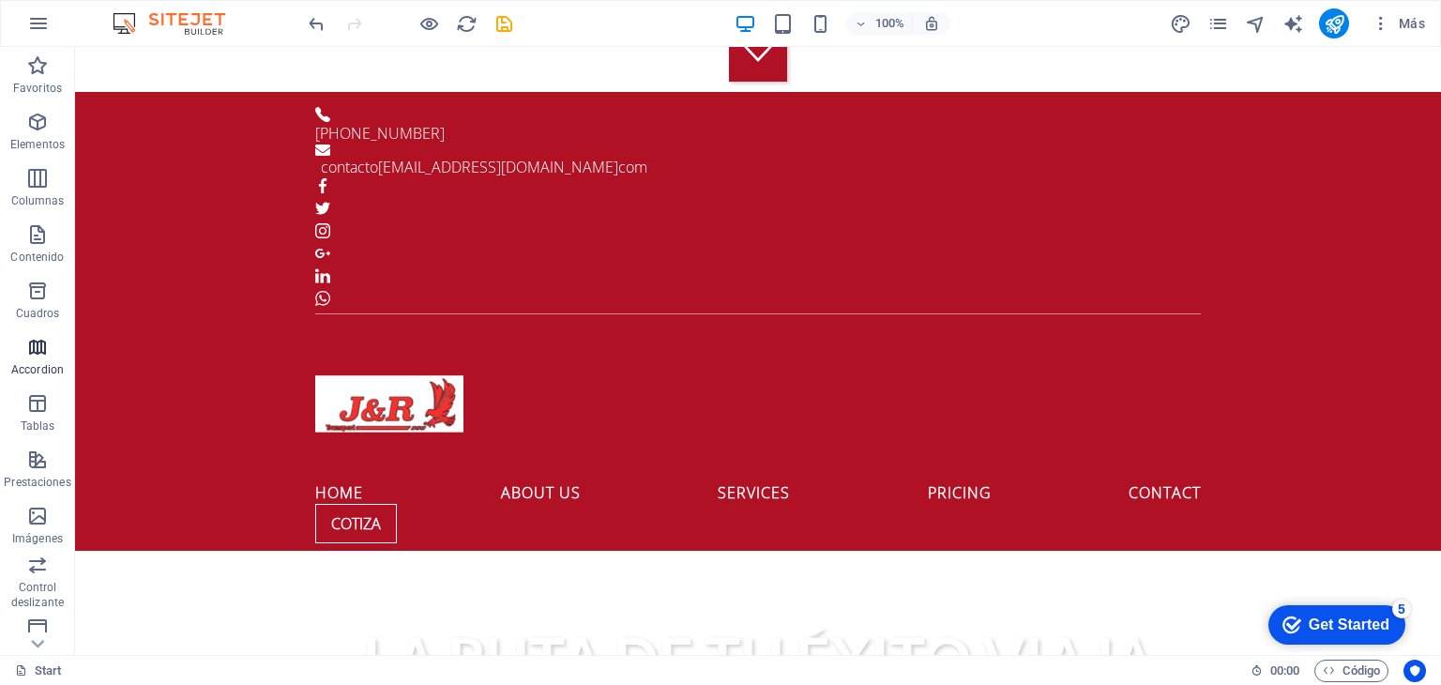
click at [51, 350] on span "Accordion" at bounding box center [37, 358] width 75 height 45
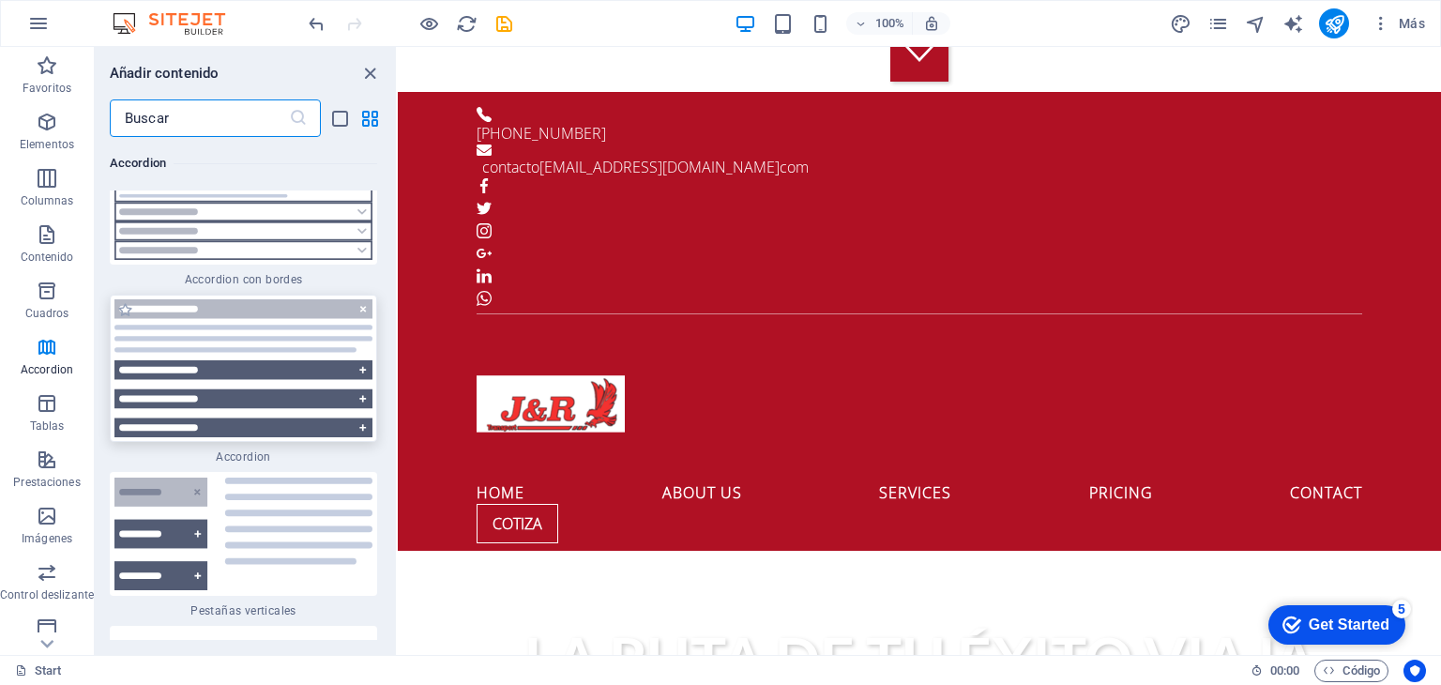
scroll to position [11744, 0]
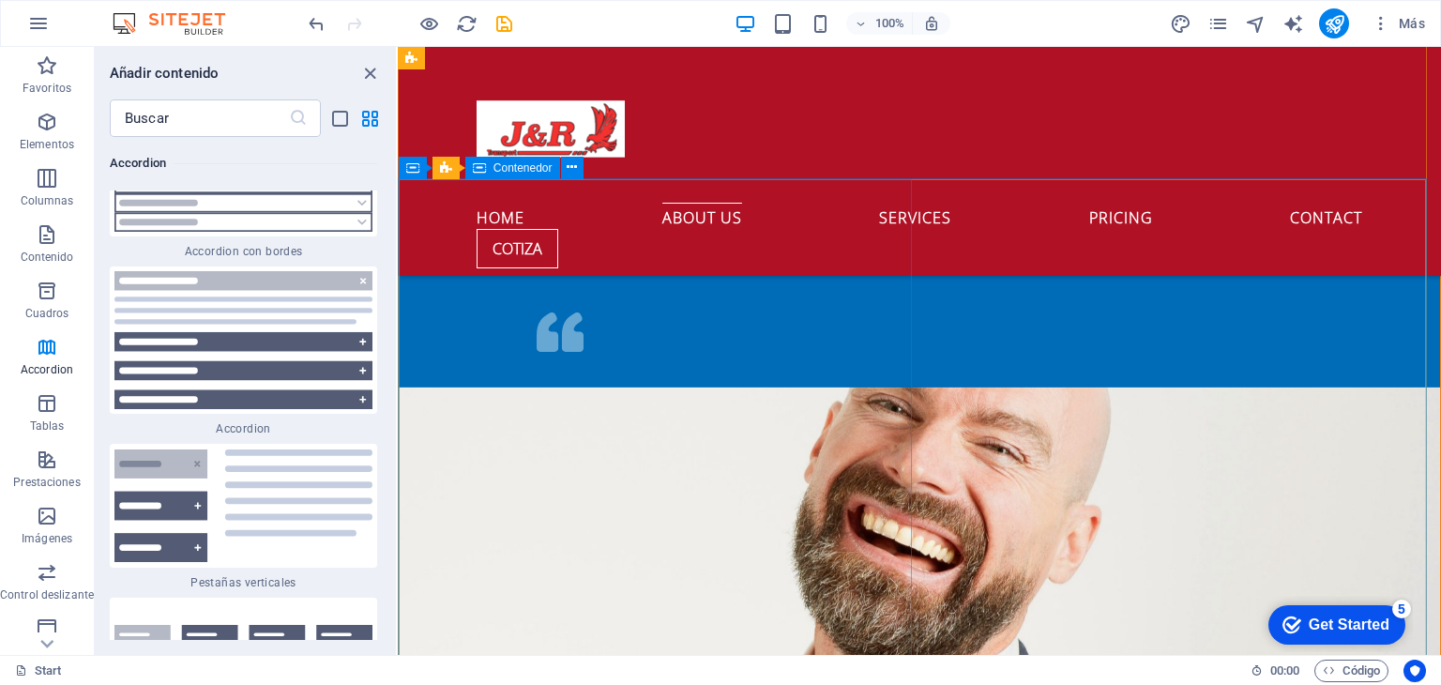
scroll to position [2346, 0]
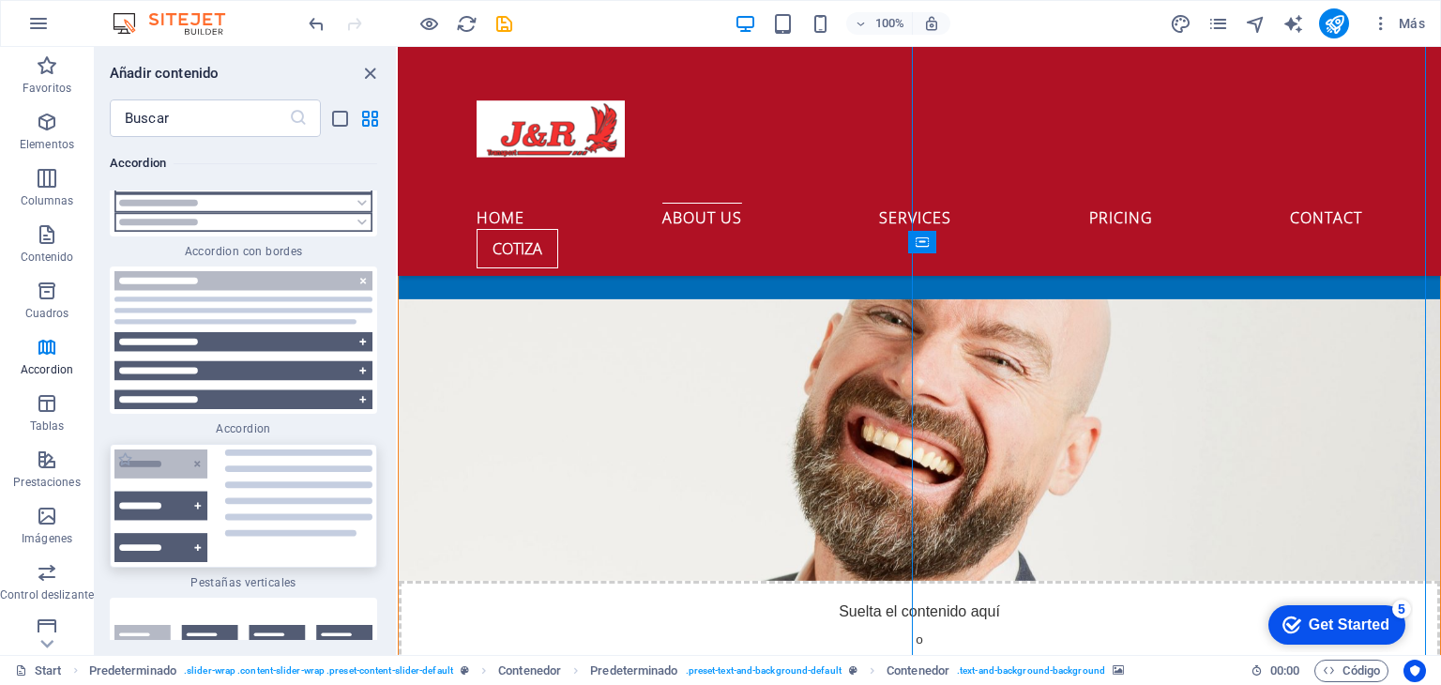
drag, startPoint x: 229, startPoint y: 497, endPoint x: 582, endPoint y: 428, distance: 359.6
click at [229, 497] on img at bounding box center [243, 506] width 258 height 113
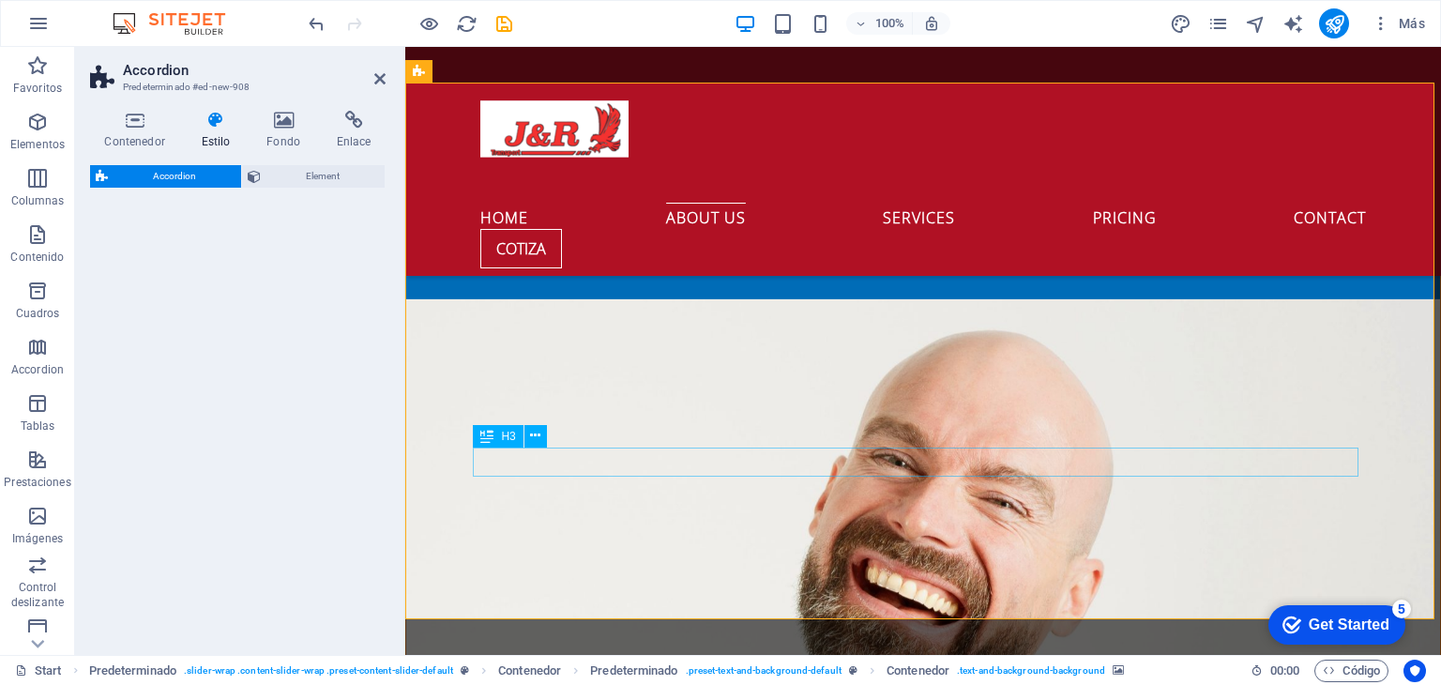
select select "rem"
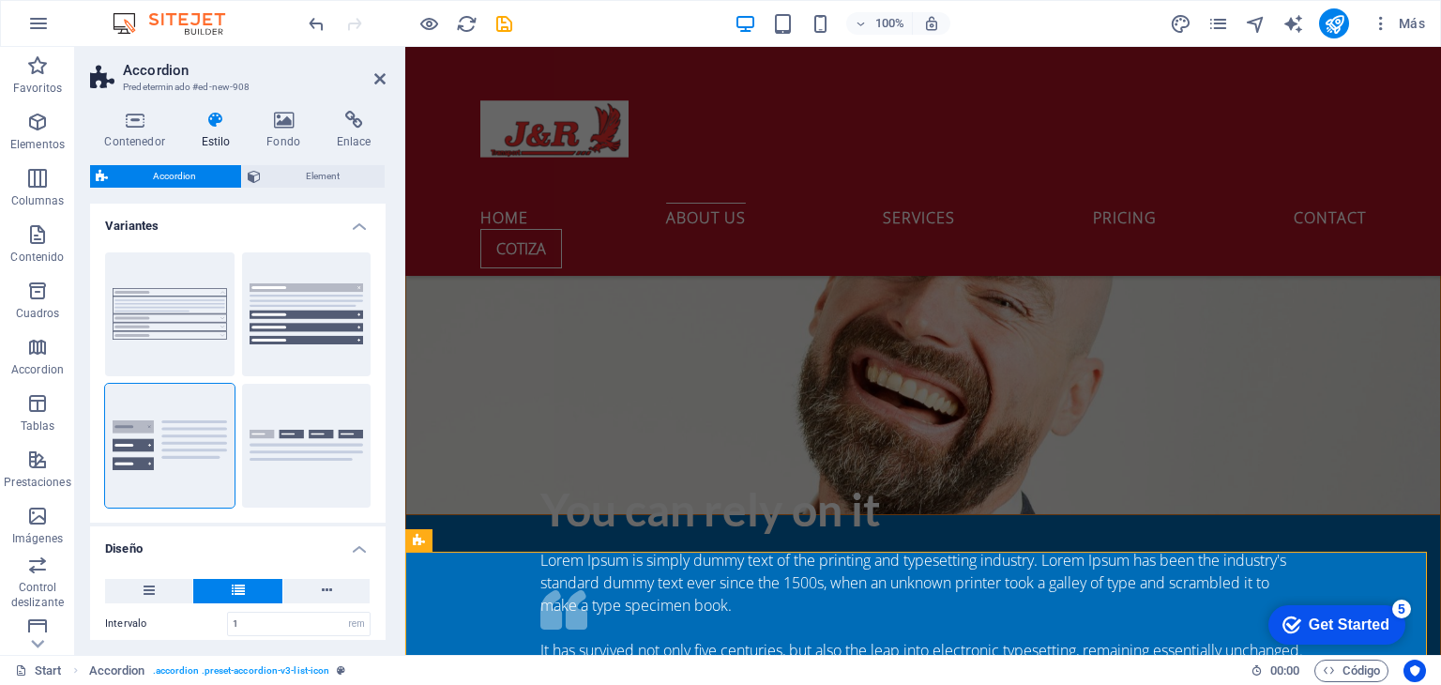
scroll to position [2828, 0]
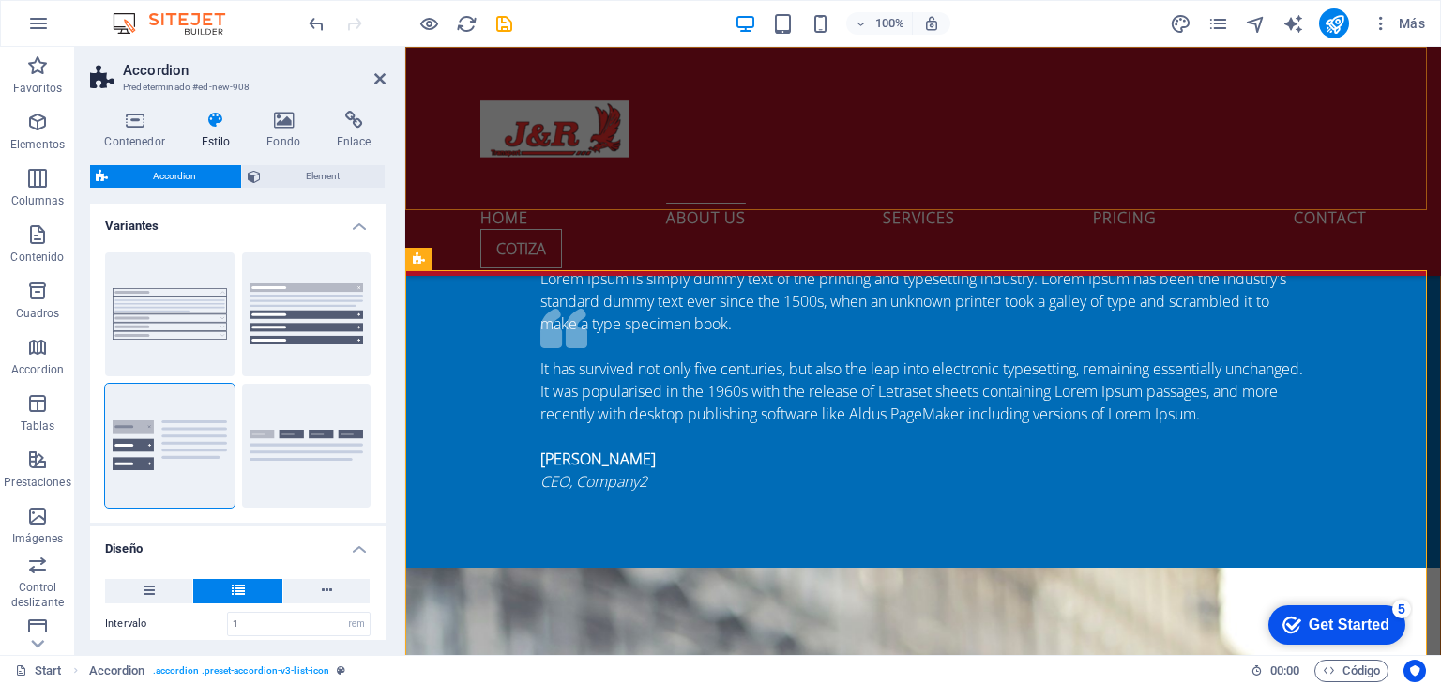
click at [984, 160] on div "Home About us Services Pricing Contact Cotiza" at bounding box center [923, 161] width 1036 height 229
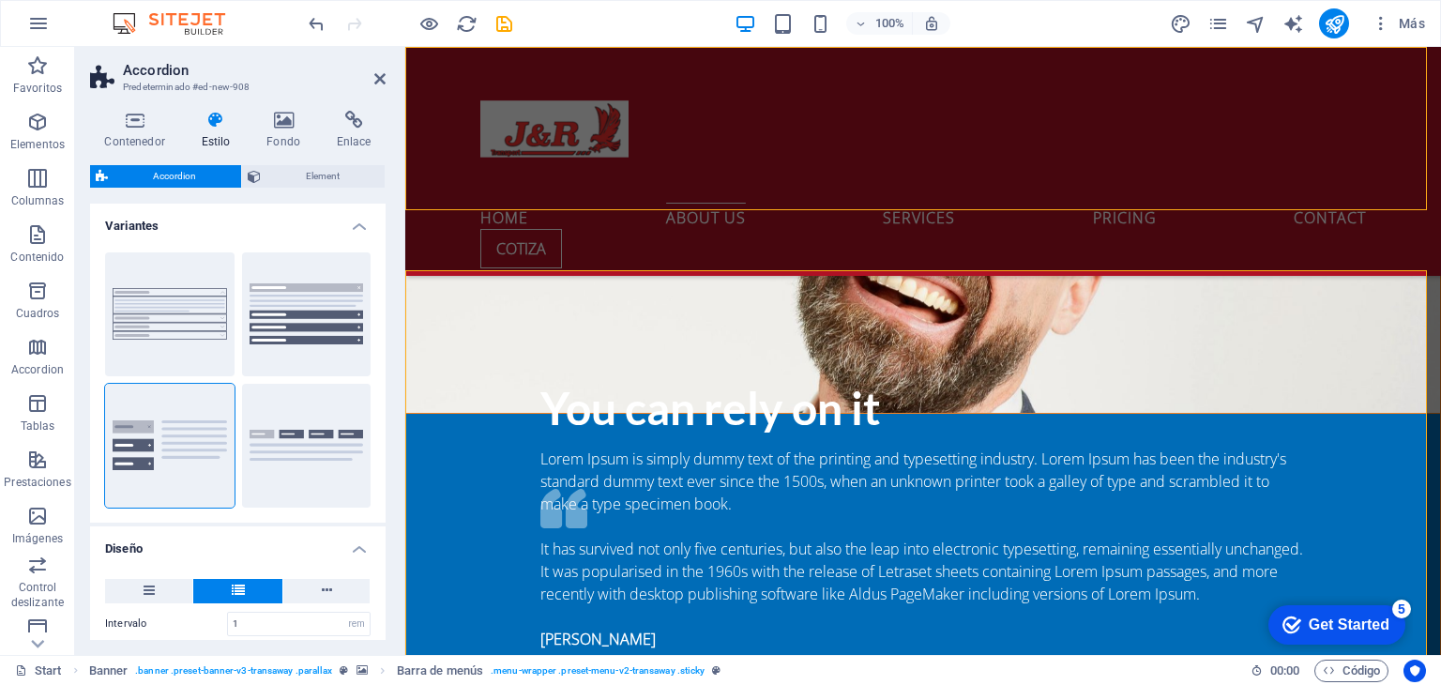
click at [1248, 204] on div "Home About us Services Pricing Contact Cotiza" at bounding box center [923, 161] width 1036 height 229
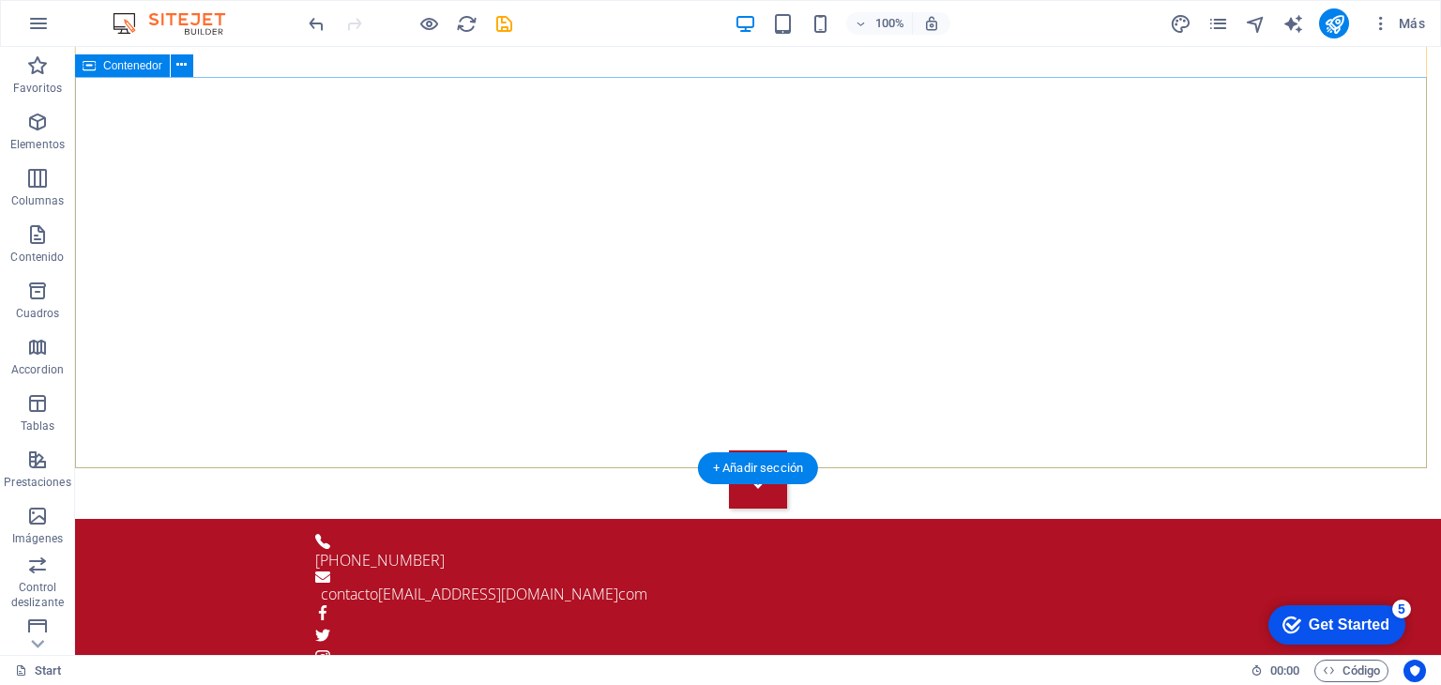
scroll to position [188, 0]
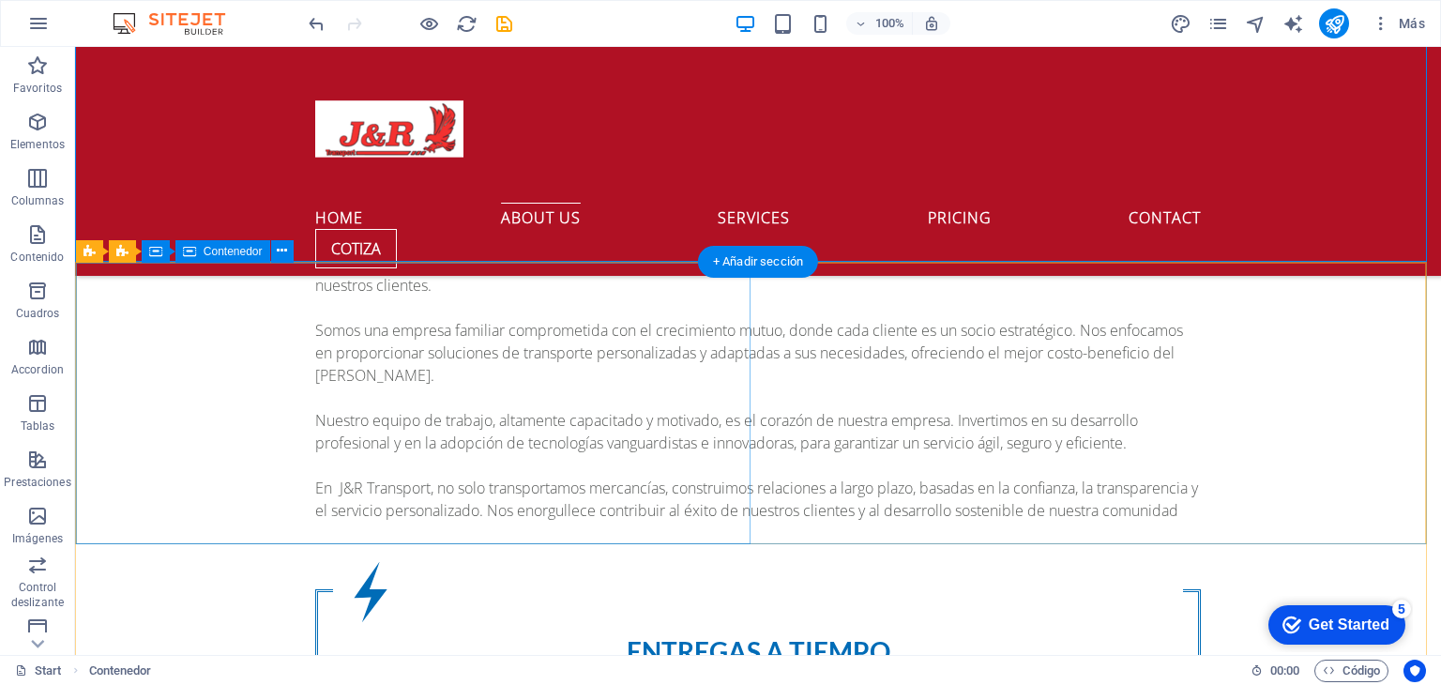
scroll to position [1408, 0]
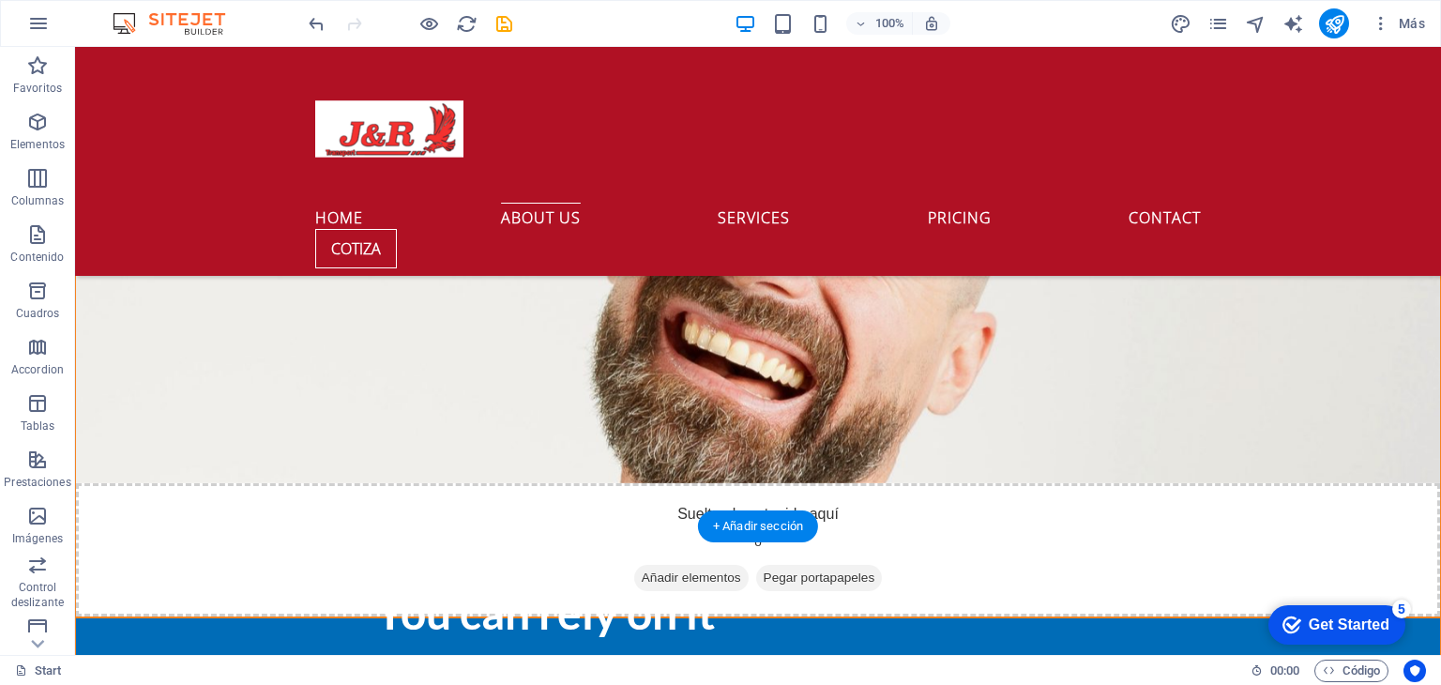
scroll to position [2534, 0]
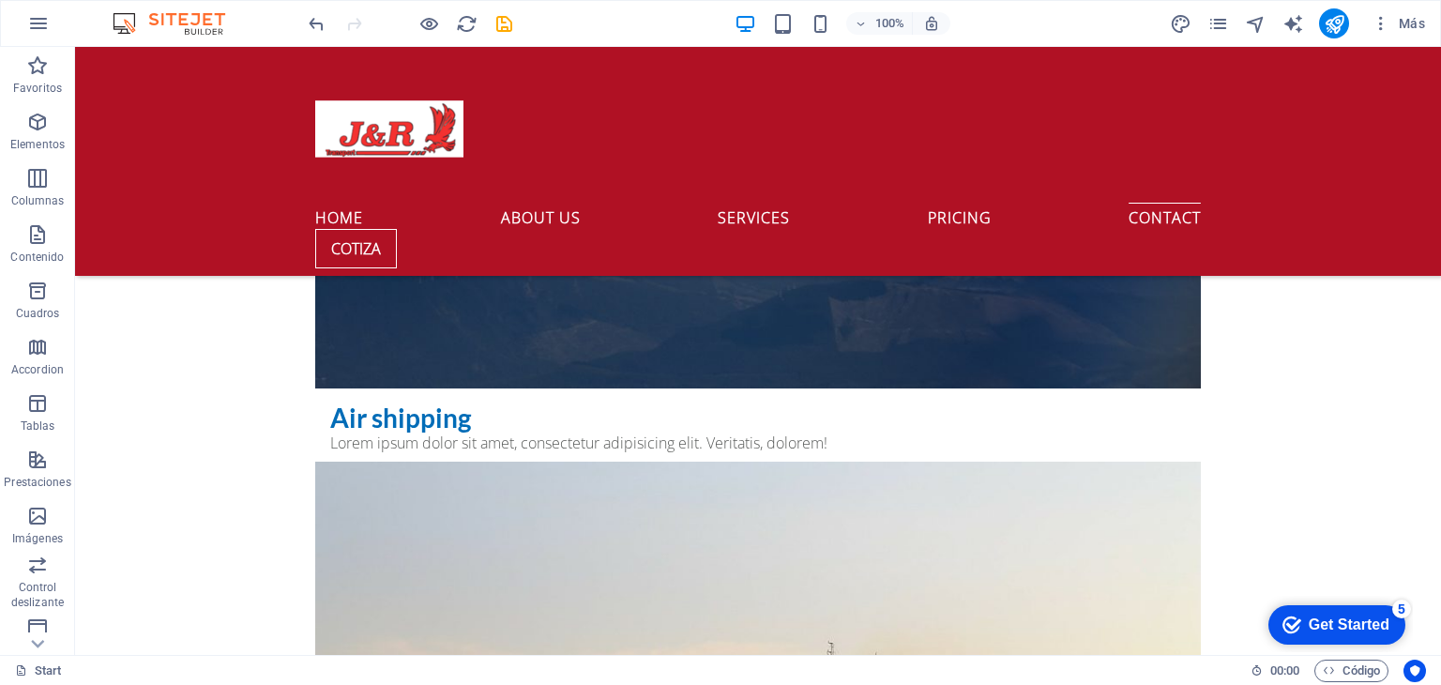
scroll to position [8434, 0]
